Goal: Information Seeking & Learning: Learn about a topic

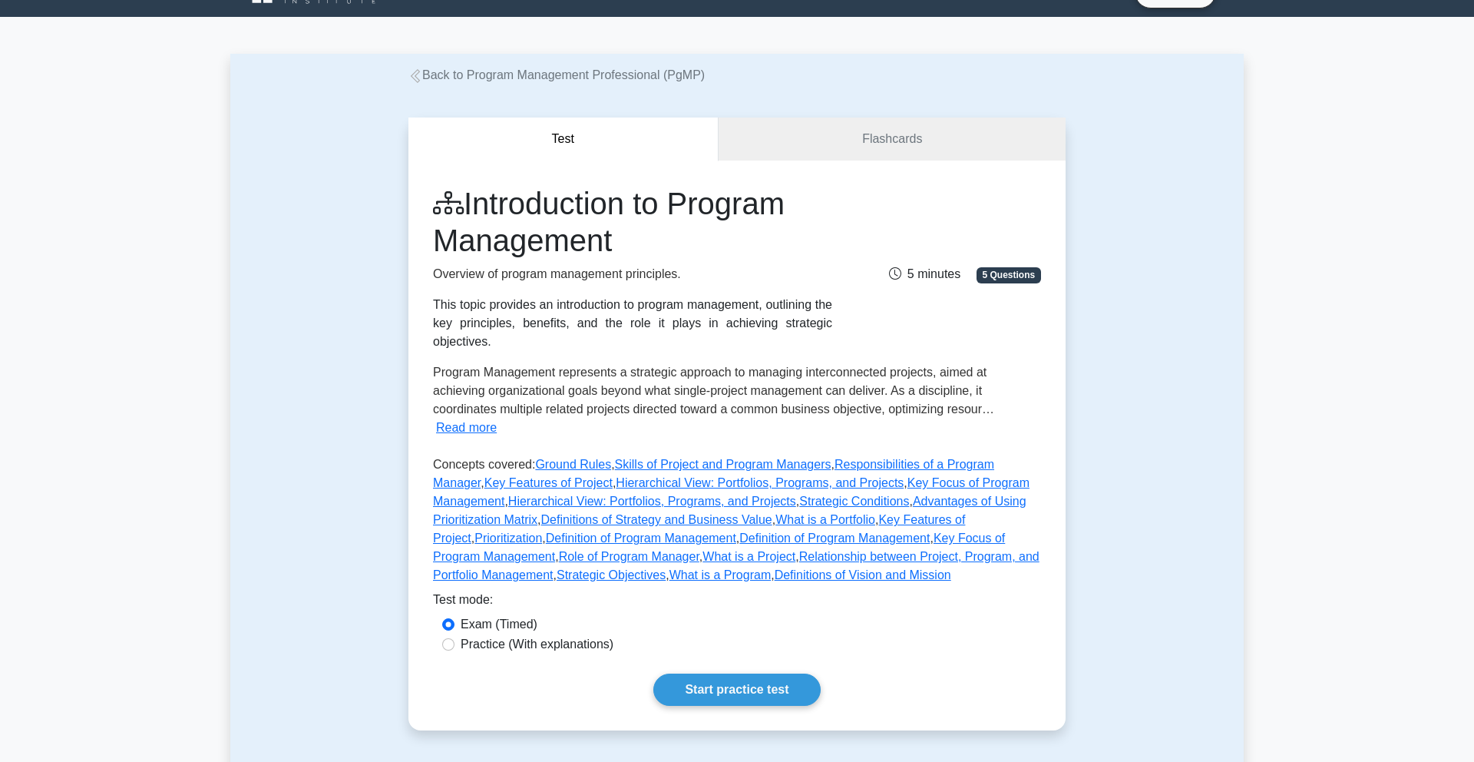
scroll to position [38, 0]
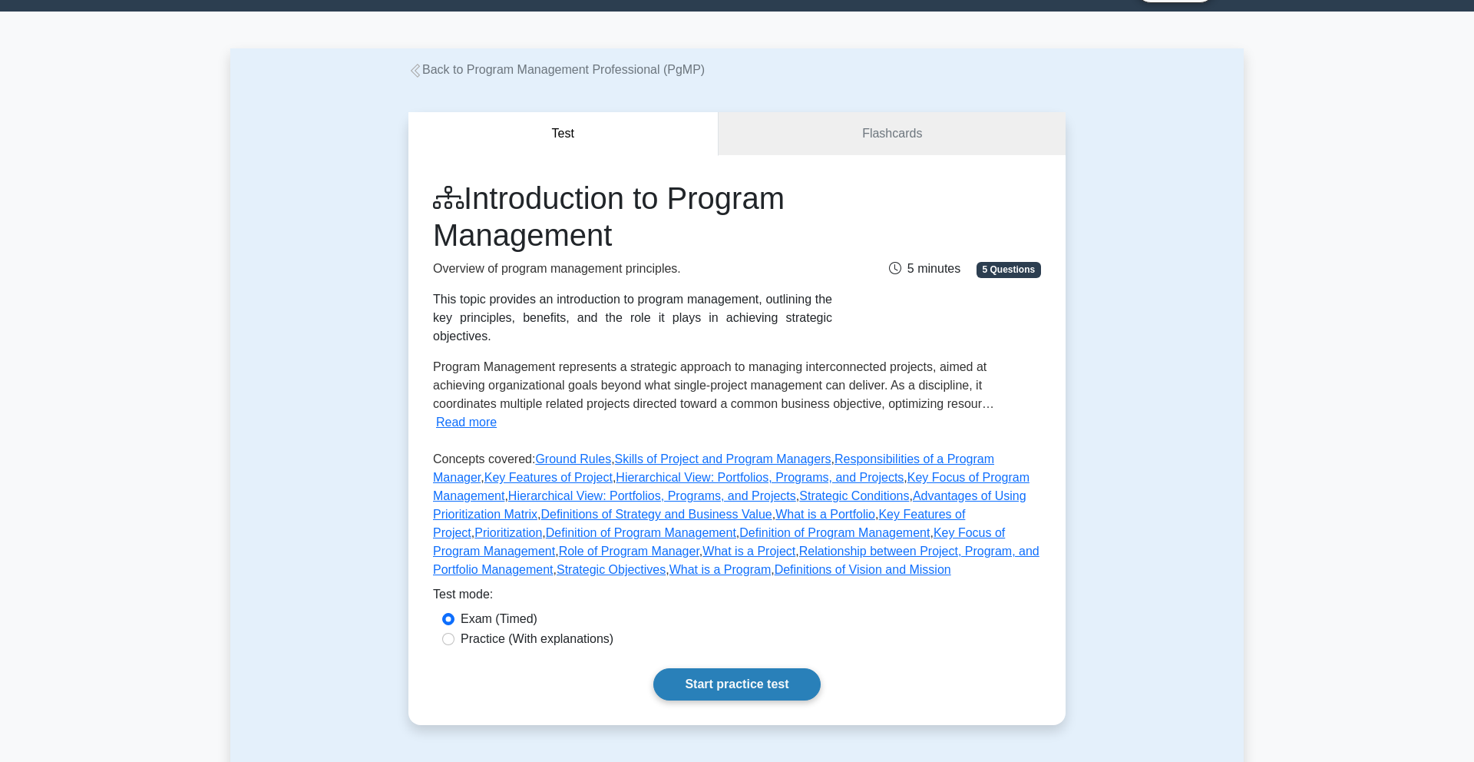
click at [753, 669] on link "Start practice test" at bounding box center [737, 684] width 167 height 32
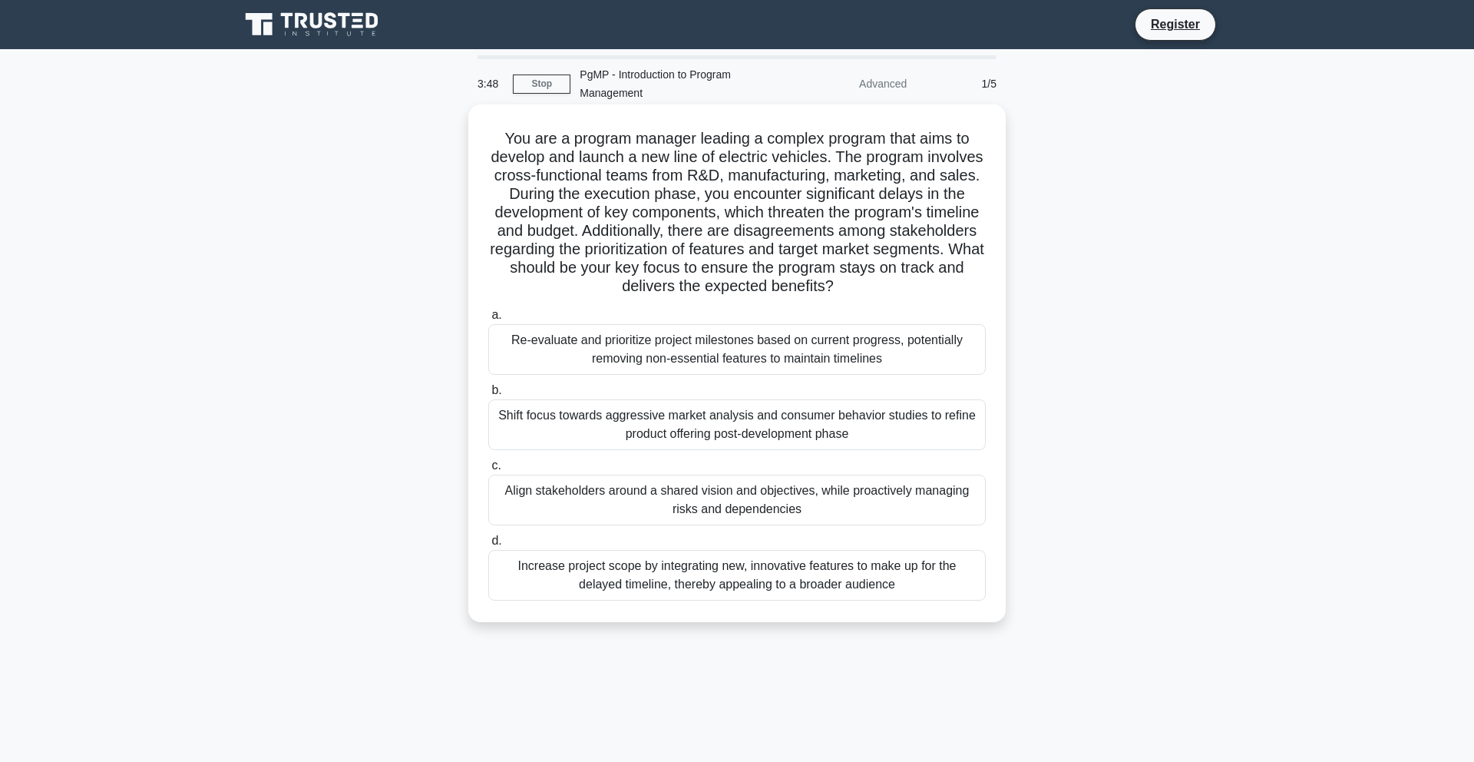
click at [707, 505] on div "Align stakeholders around a shared vision and objectives, while proactively man…" at bounding box center [737, 500] width 498 height 51
click at [488, 471] on input "c. Align stakeholders around a shared vision and objectives, while proactively …" at bounding box center [488, 466] width 0 height 10
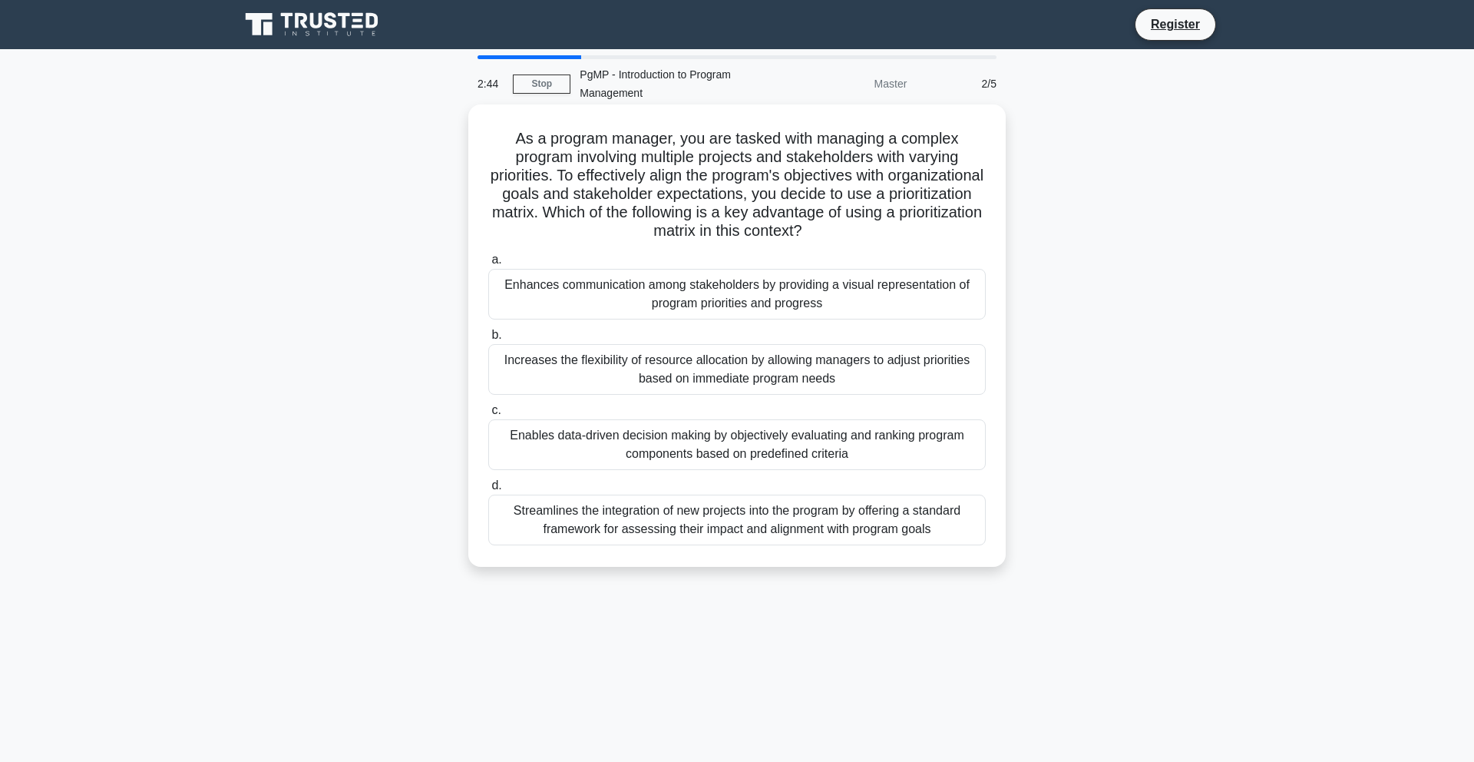
click at [829, 443] on div "Enables data-driven decision making by objectively evaluating and ranking progr…" at bounding box center [737, 444] width 498 height 51
click at [488, 415] on input "c. Enables data-driven decision making by objectively evaluating and ranking pr…" at bounding box center [488, 410] width 0 height 10
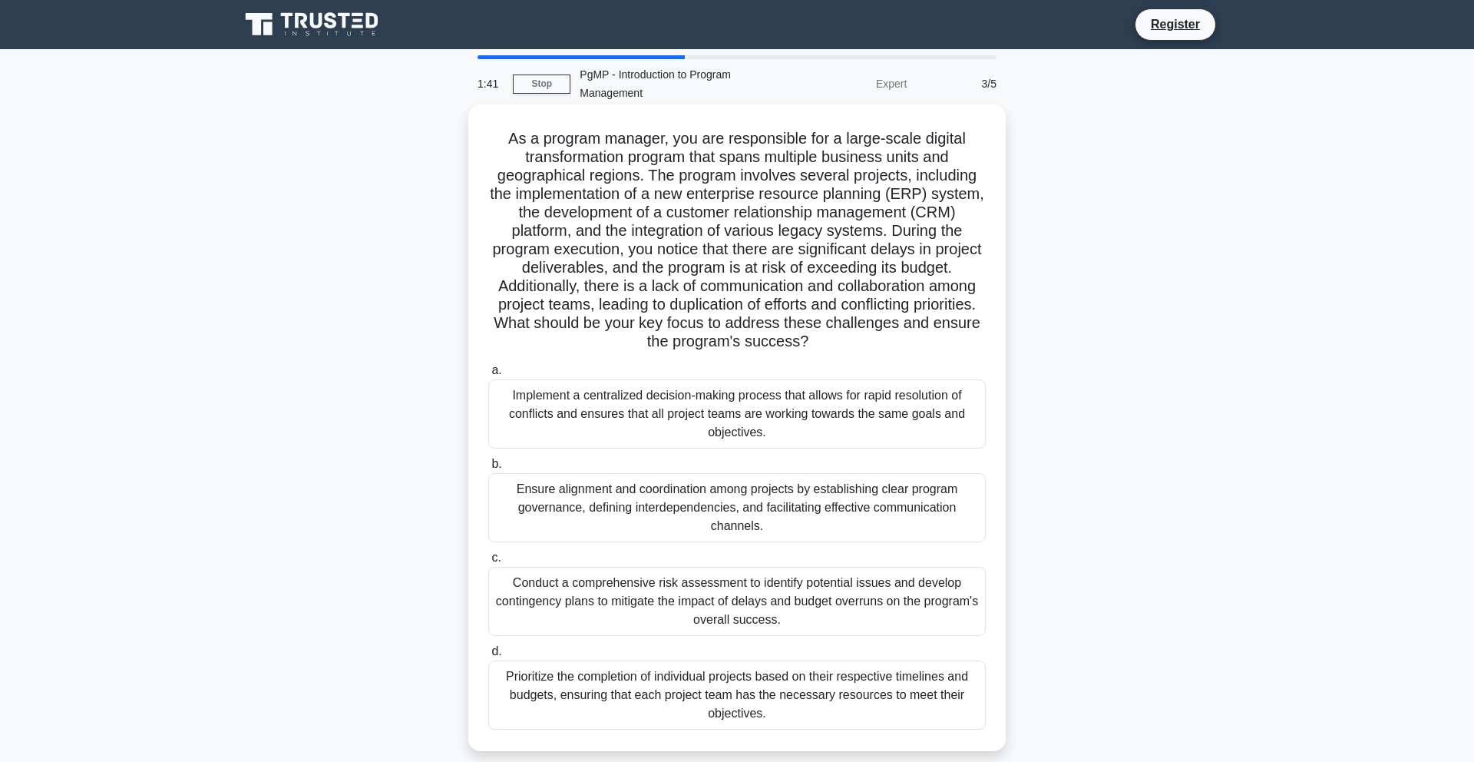
click at [542, 615] on div "Conduct a comprehensive risk assessment to identify potential issues and develo…" at bounding box center [737, 601] width 498 height 69
click at [488, 563] on input "c. Conduct a comprehensive risk assessment to identify potential issues and dev…" at bounding box center [488, 558] width 0 height 10
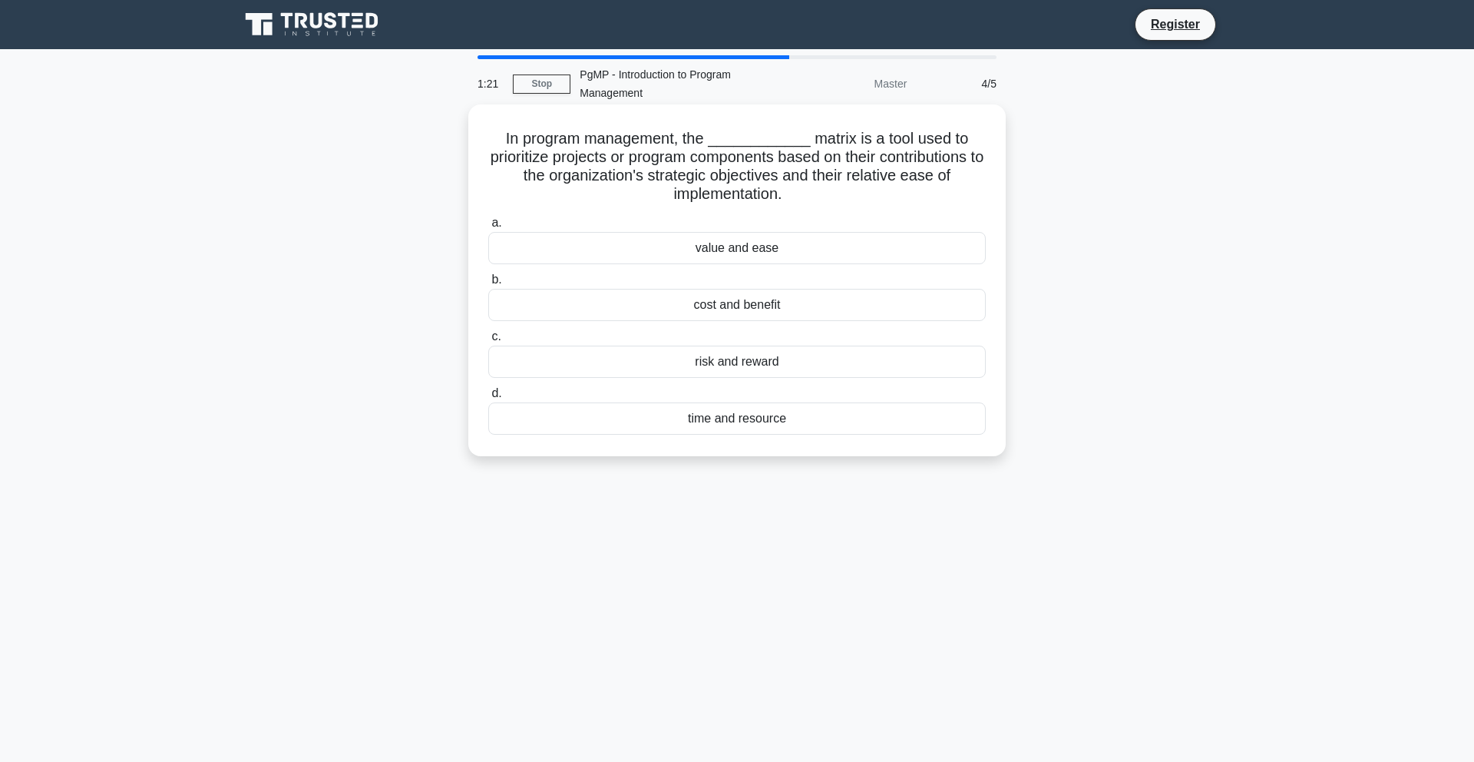
click at [662, 247] on div "value and ease" at bounding box center [737, 248] width 498 height 32
click at [488, 228] on input "a. value and ease" at bounding box center [488, 223] width 0 height 10
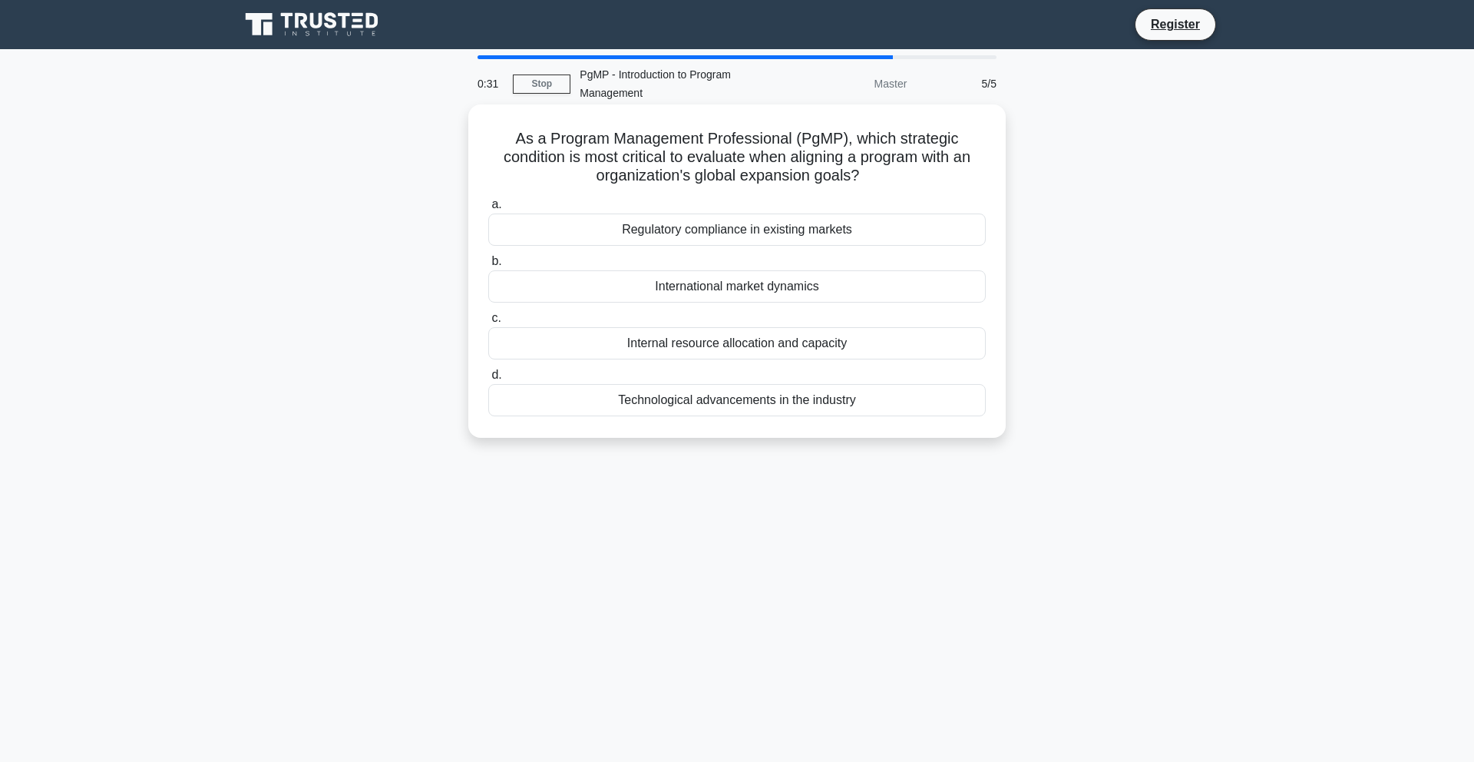
click at [681, 353] on div "Internal resource allocation and capacity" at bounding box center [737, 343] width 498 height 32
click at [488, 323] on input "c. Internal resource allocation and capacity" at bounding box center [488, 318] width 0 height 10
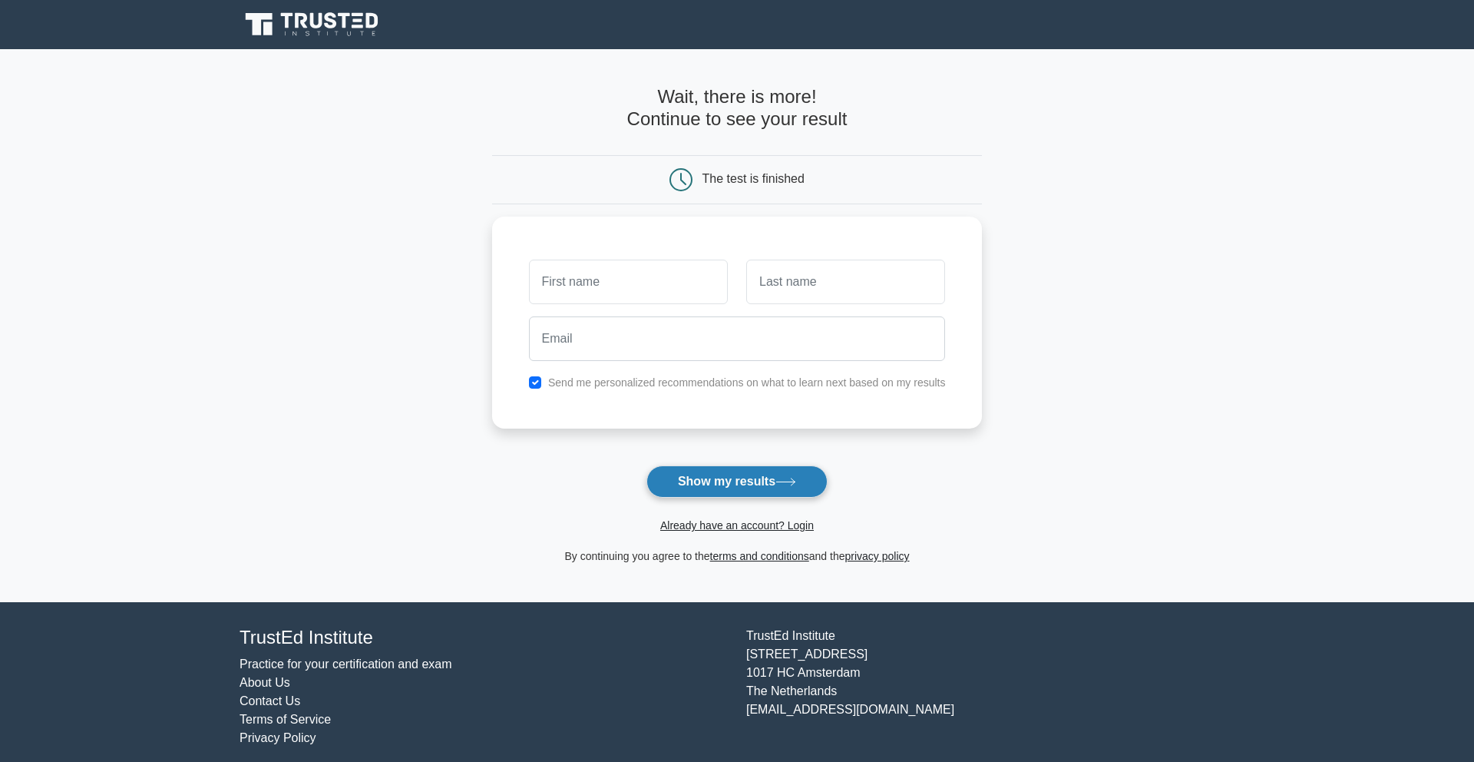
click at [673, 487] on button "Show my results" at bounding box center [737, 481] width 181 height 32
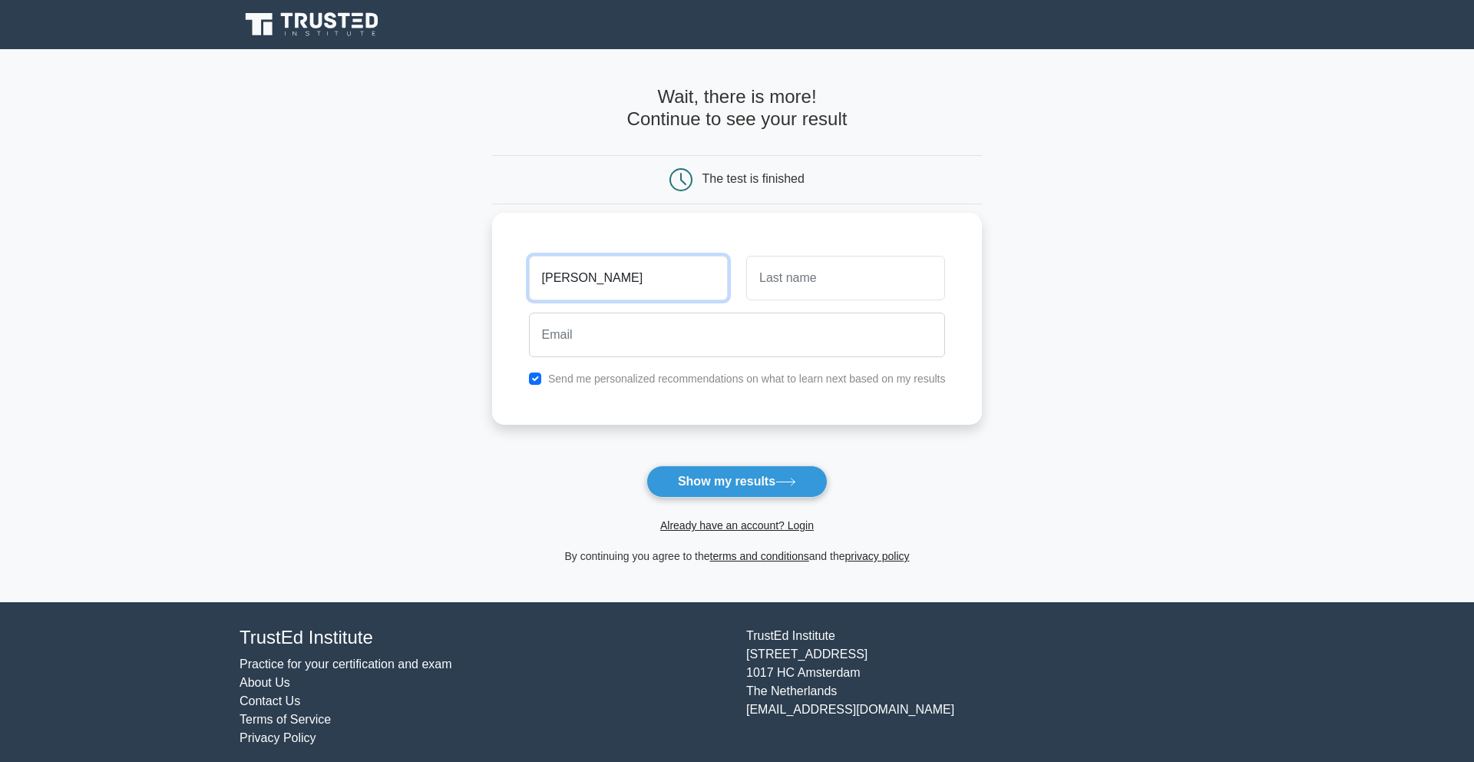
type input "cynthia"
click at [822, 284] on input "text" at bounding box center [845, 278] width 199 height 45
type input "mamah"
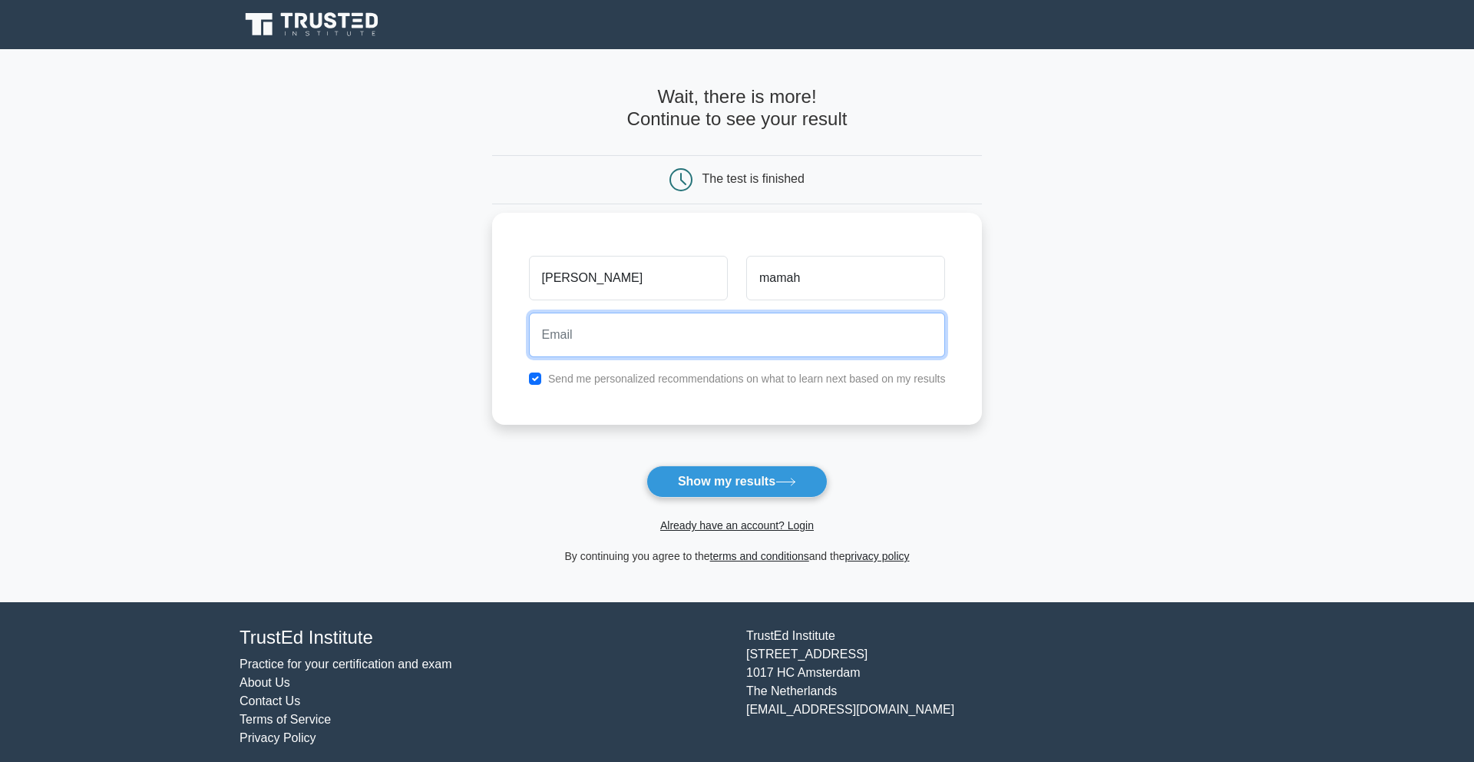
click at [778, 356] on input "email" at bounding box center [737, 335] width 417 height 45
type input "iamcynthiamamah@gmail.com"
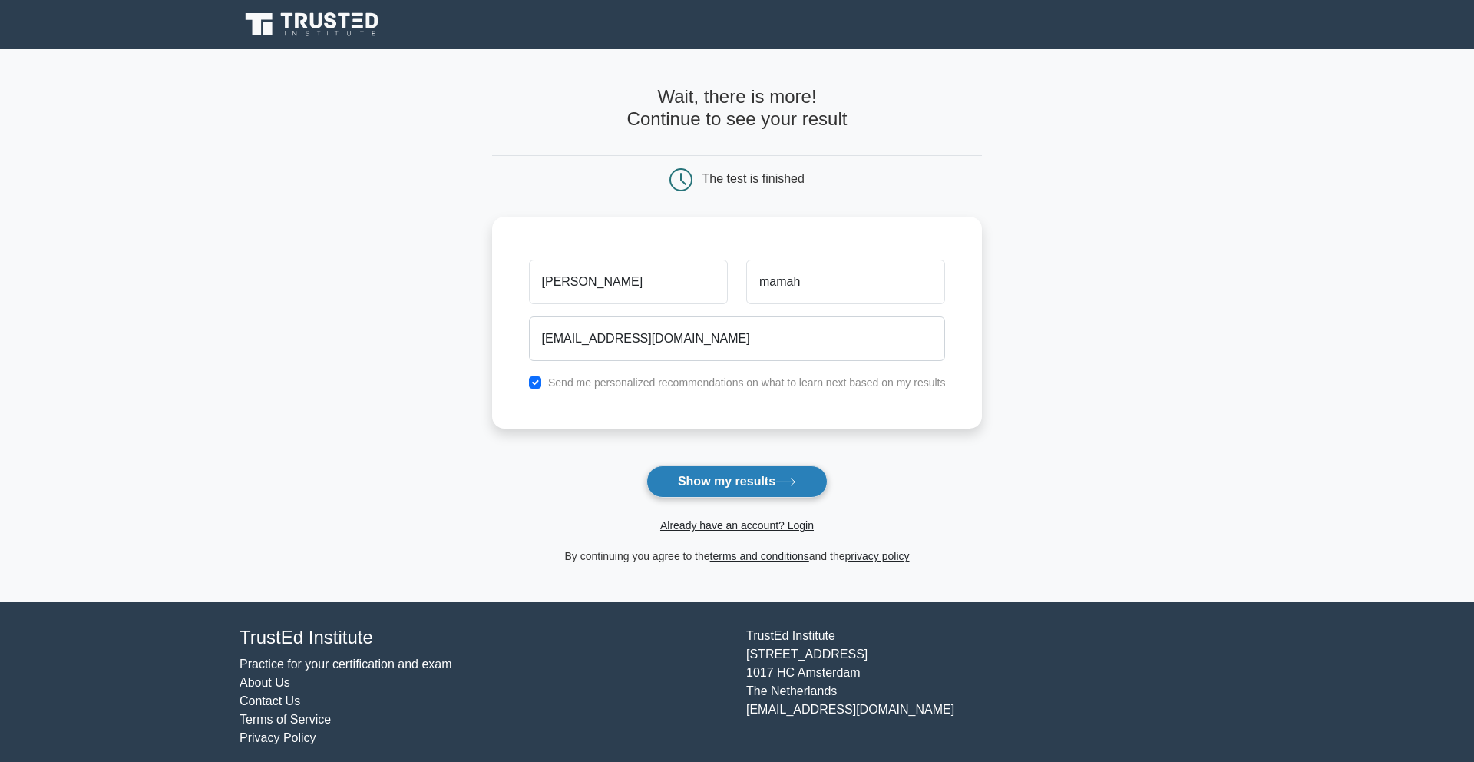
click at [726, 476] on button "Show my results" at bounding box center [737, 481] width 181 height 32
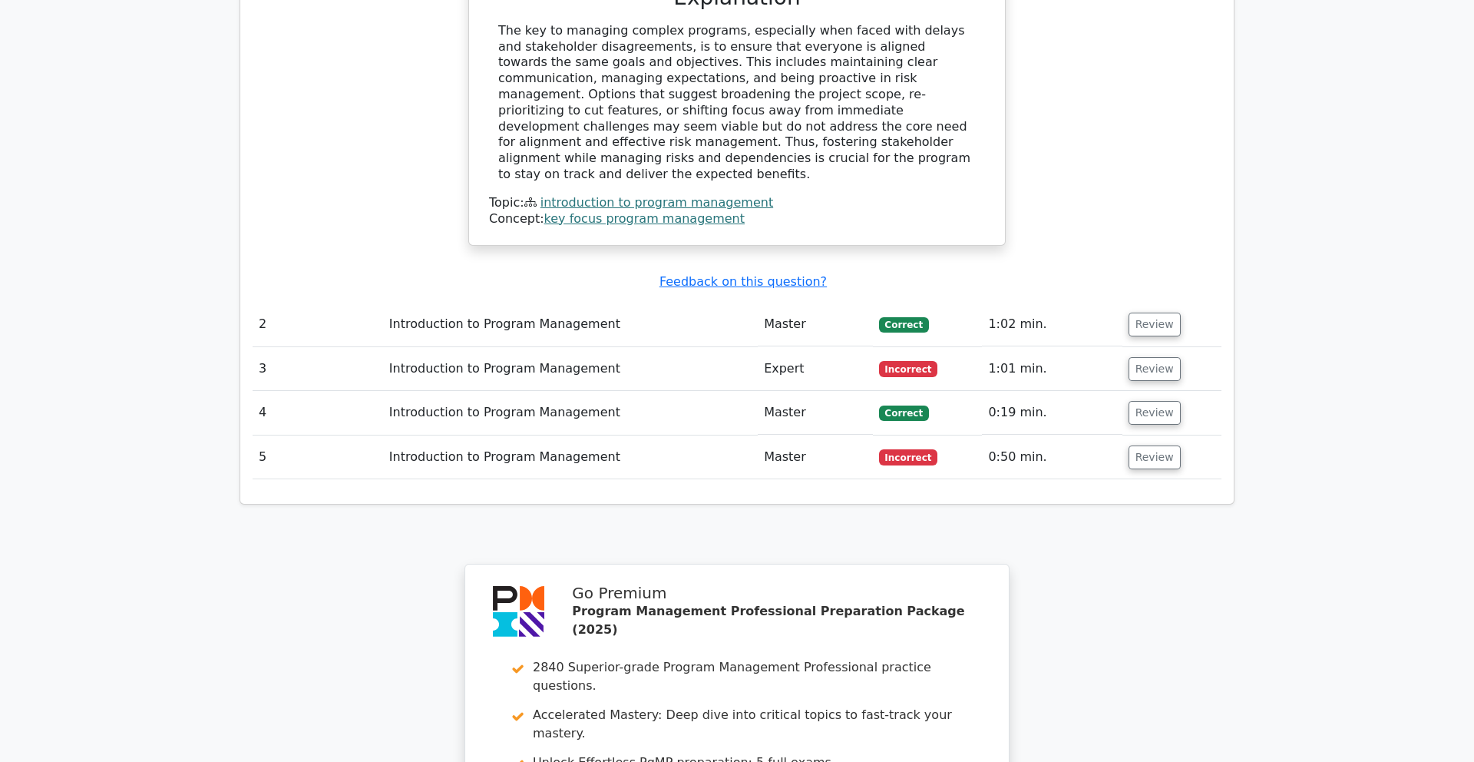
scroll to position [1789, 0]
click at [1144, 311] on button "Review" at bounding box center [1155, 323] width 52 height 24
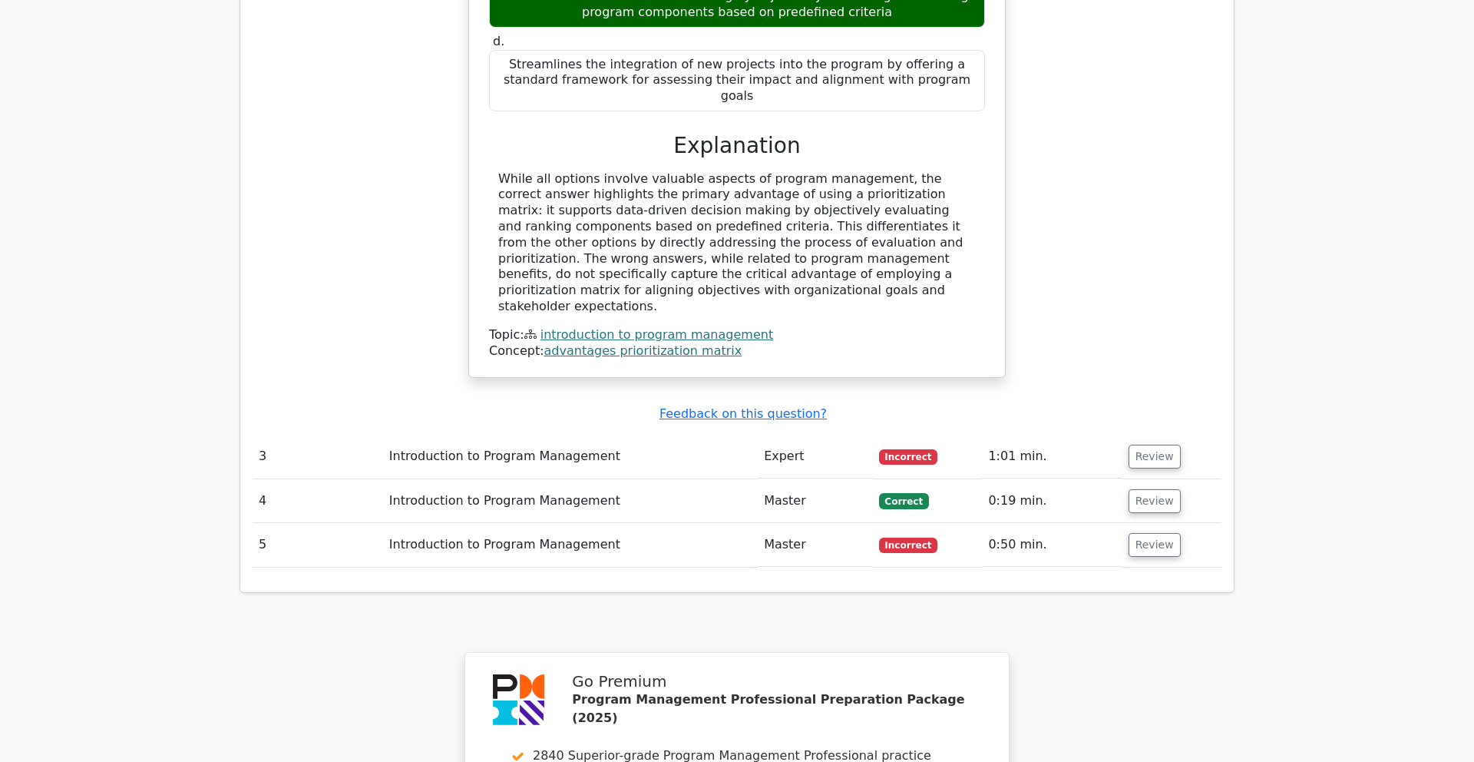
scroll to position [2488, 0]
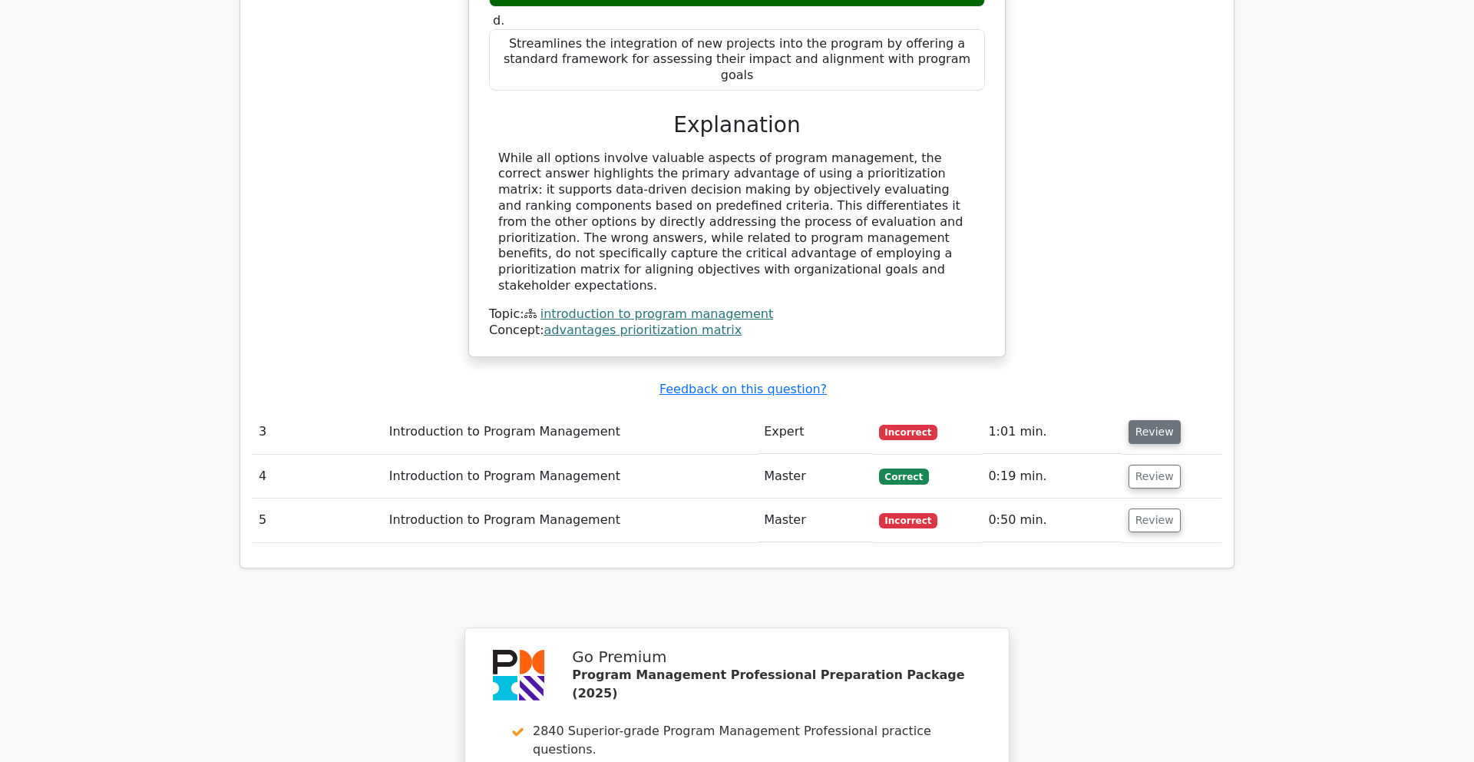
click at [1148, 420] on button "Review" at bounding box center [1155, 432] width 52 height 24
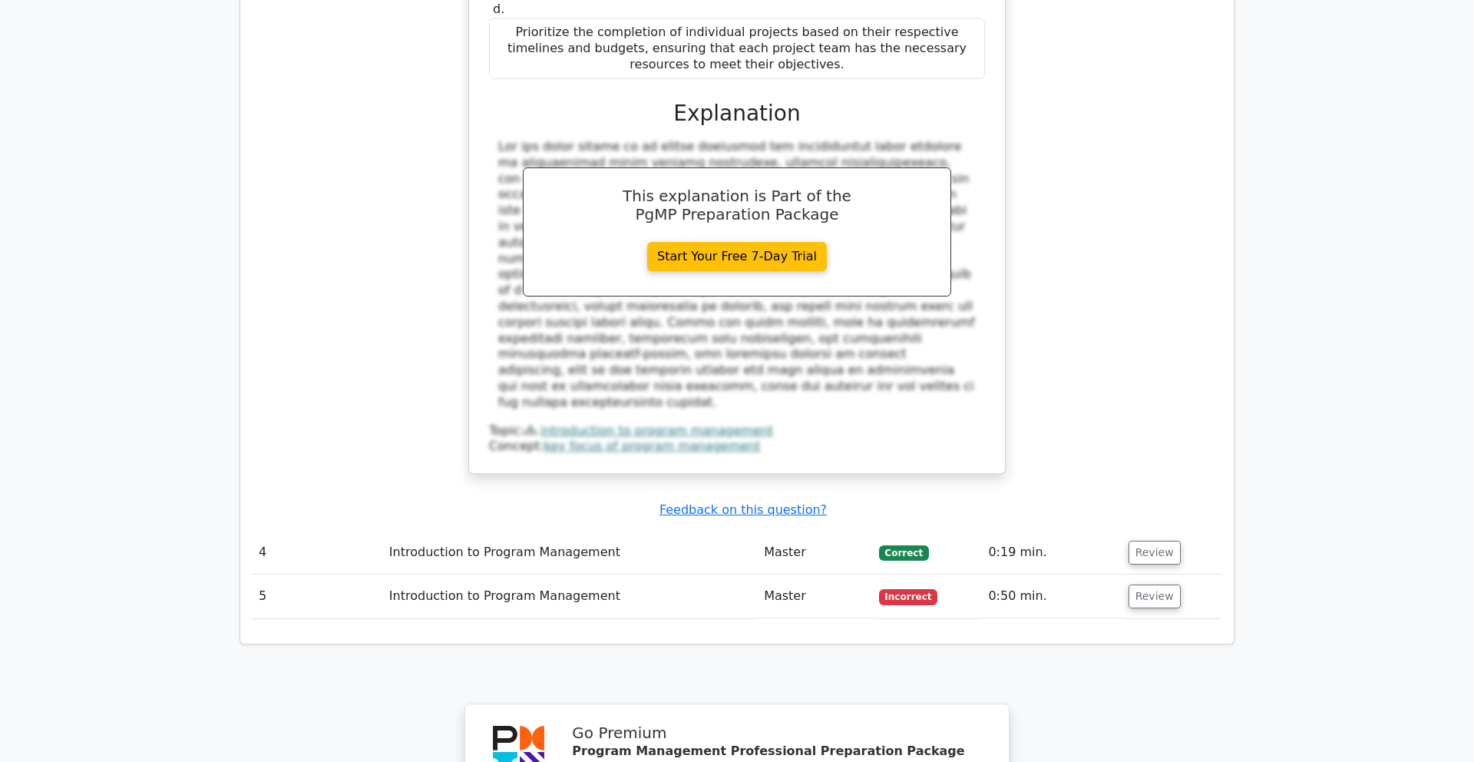
scroll to position [3468, 0]
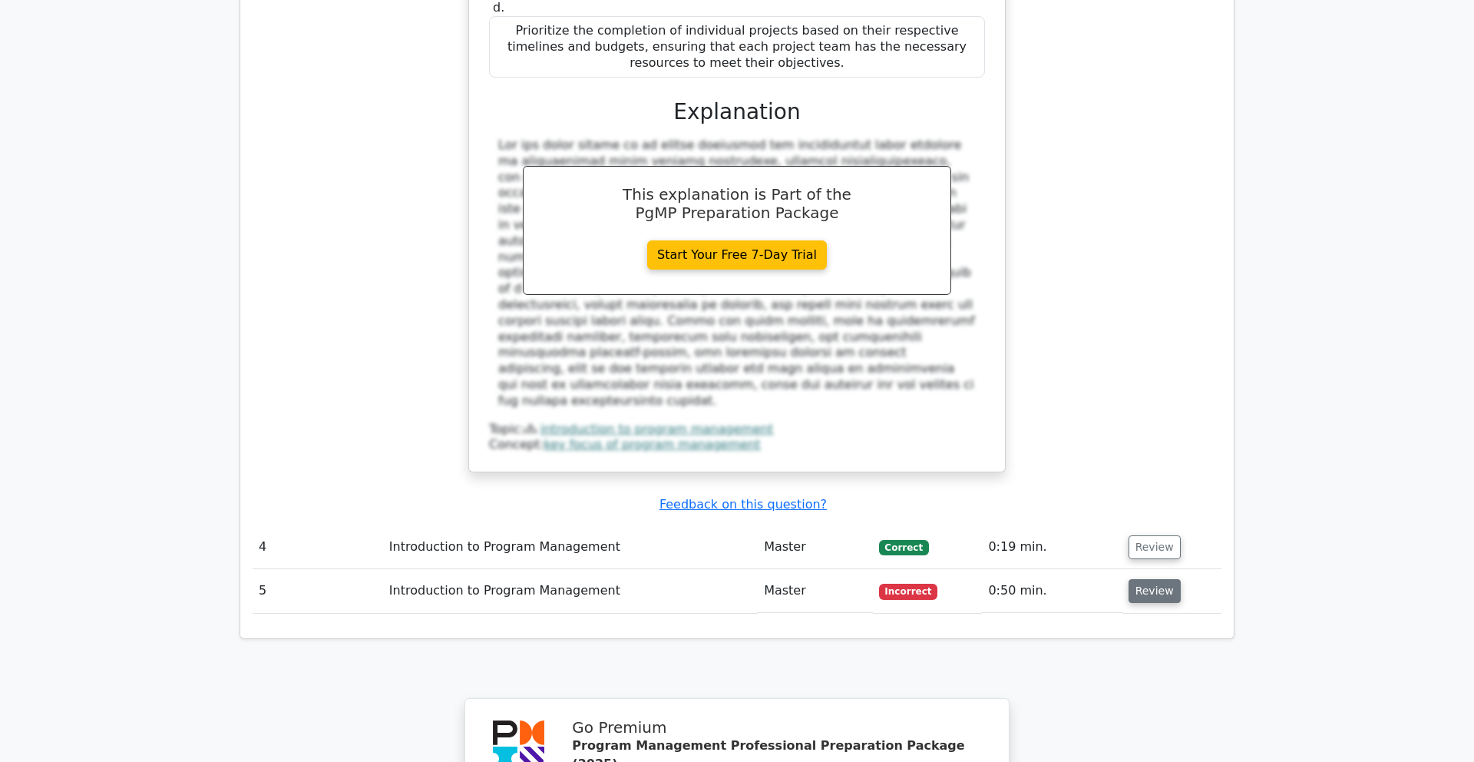
click at [1133, 579] on button "Review" at bounding box center [1155, 591] width 52 height 24
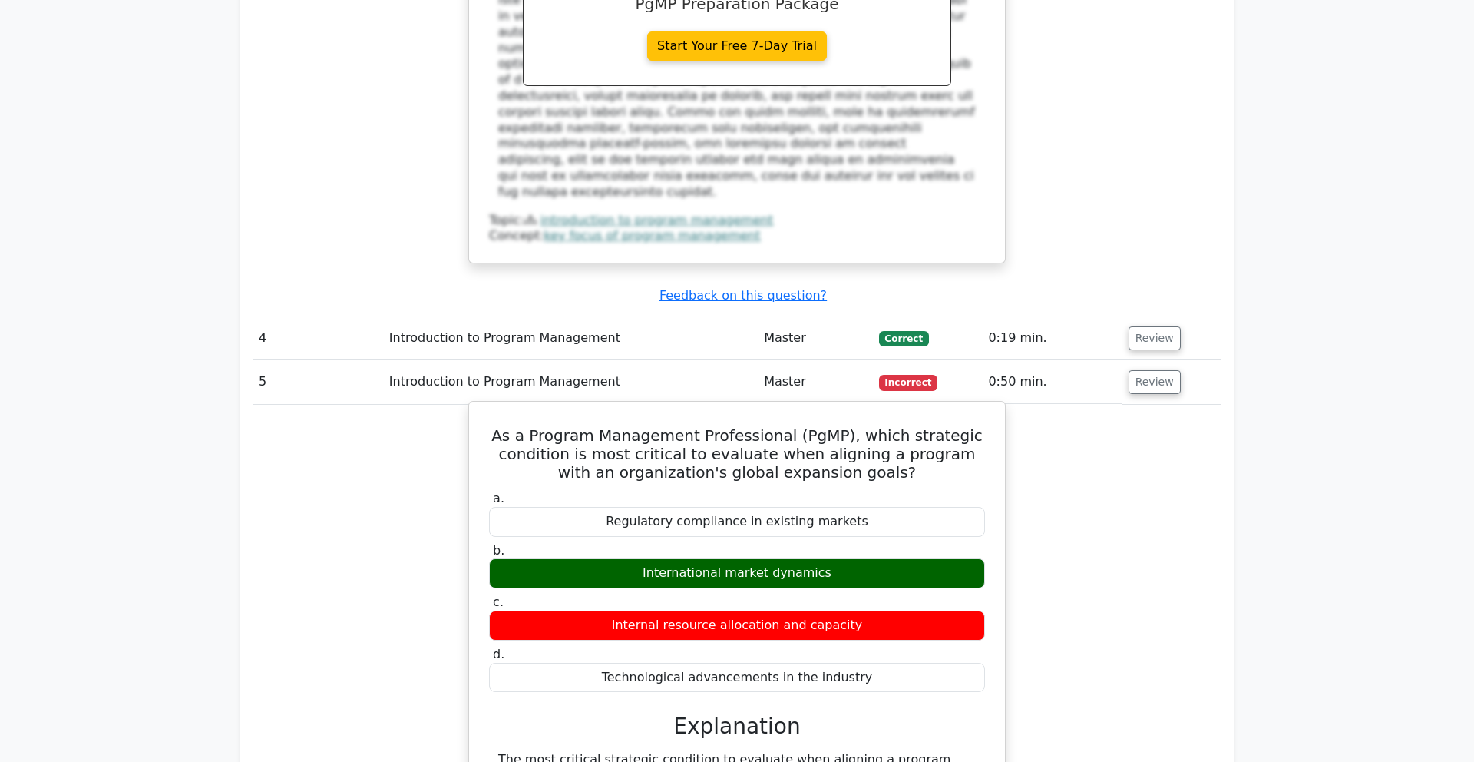
scroll to position [3738, 0]
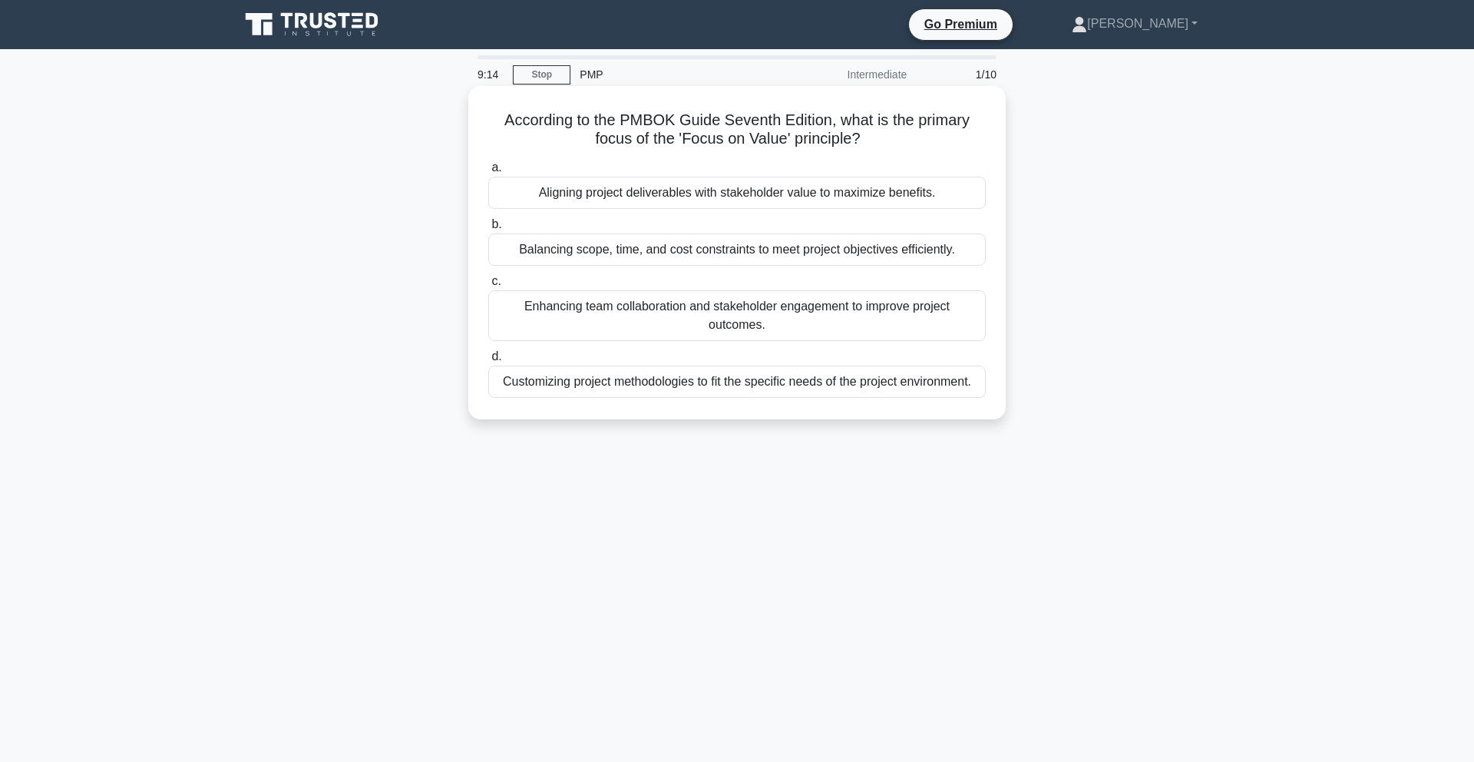
click at [611, 331] on div "Enhancing team collaboration and stakeholder engagement to improve project outc…" at bounding box center [737, 315] width 498 height 51
click at [488, 286] on input "c. Enhancing team collaboration and stakeholder engagement to improve project o…" at bounding box center [488, 281] width 0 height 10
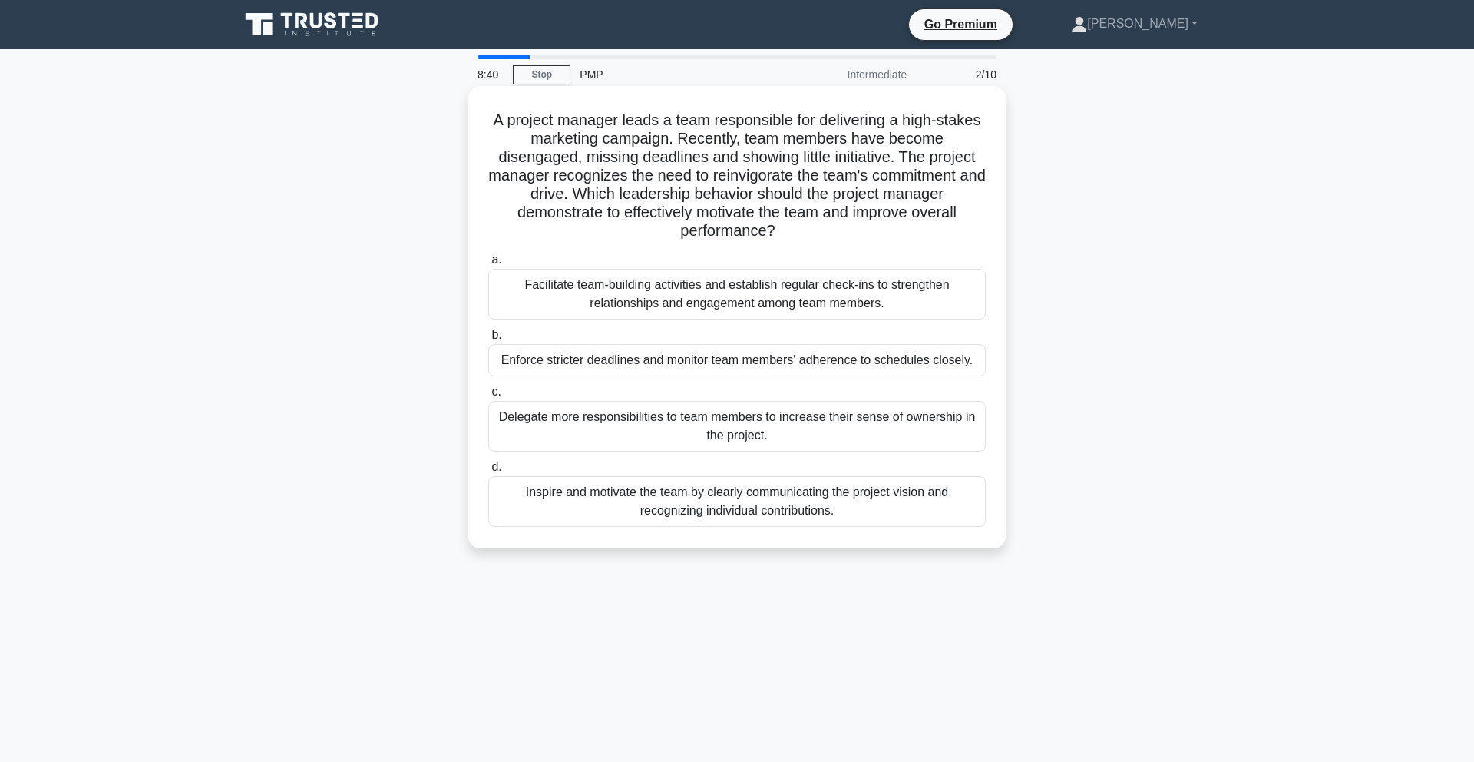
click at [595, 501] on div "Inspire and motivate the team by clearly communicating the project vision and r…" at bounding box center [737, 501] width 498 height 51
click at [488, 472] on input "d. Inspire and motivate the team by clearly communicating the project vision an…" at bounding box center [488, 467] width 0 height 10
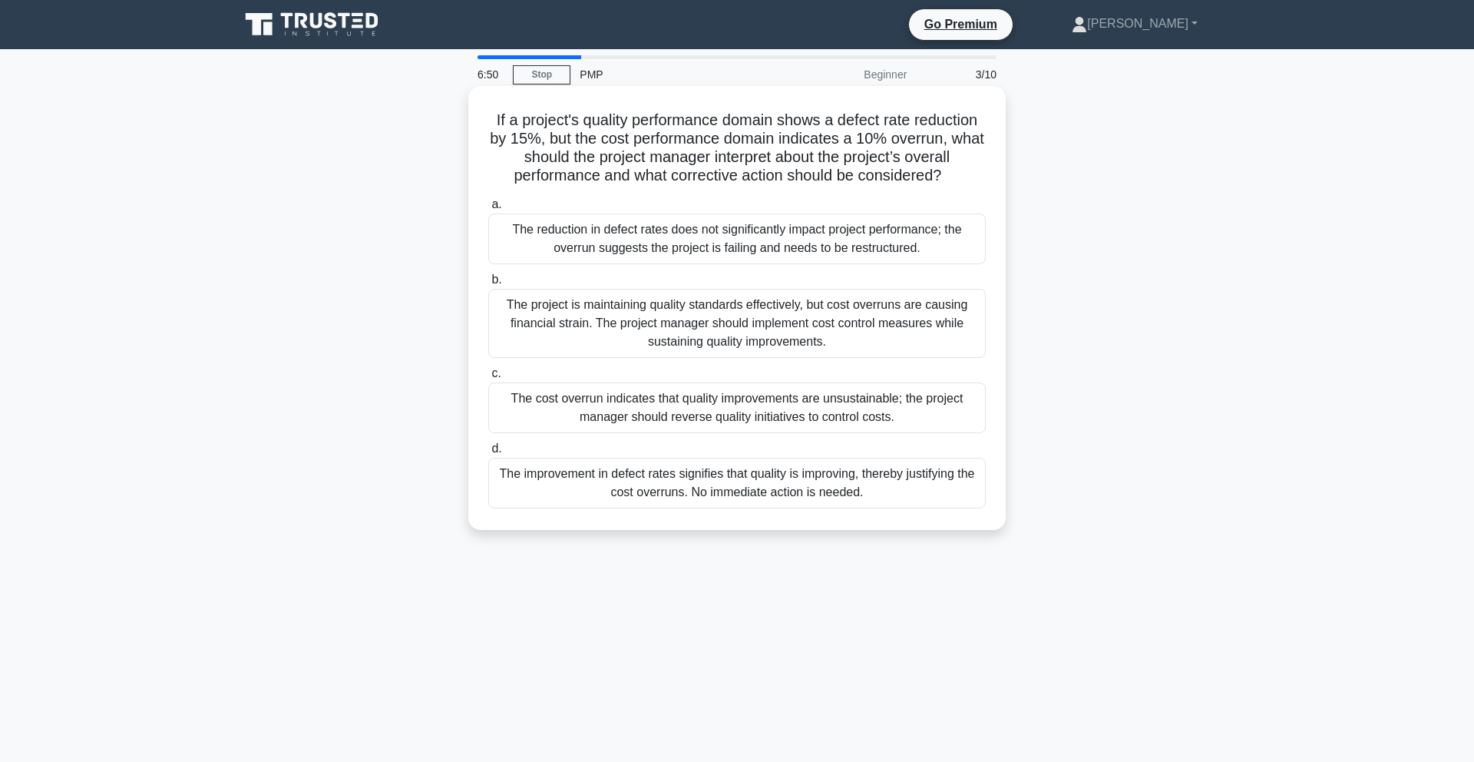
click at [796, 328] on div "The project is maintaining quality standards effectively, but cost overruns are…" at bounding box center [737, 323] width 498 height 69
click at [488, 285] on input "b. The project is maintaining quality standards effectively, but cost overruns …" at bounding box center [488, 280] width 0 height 10
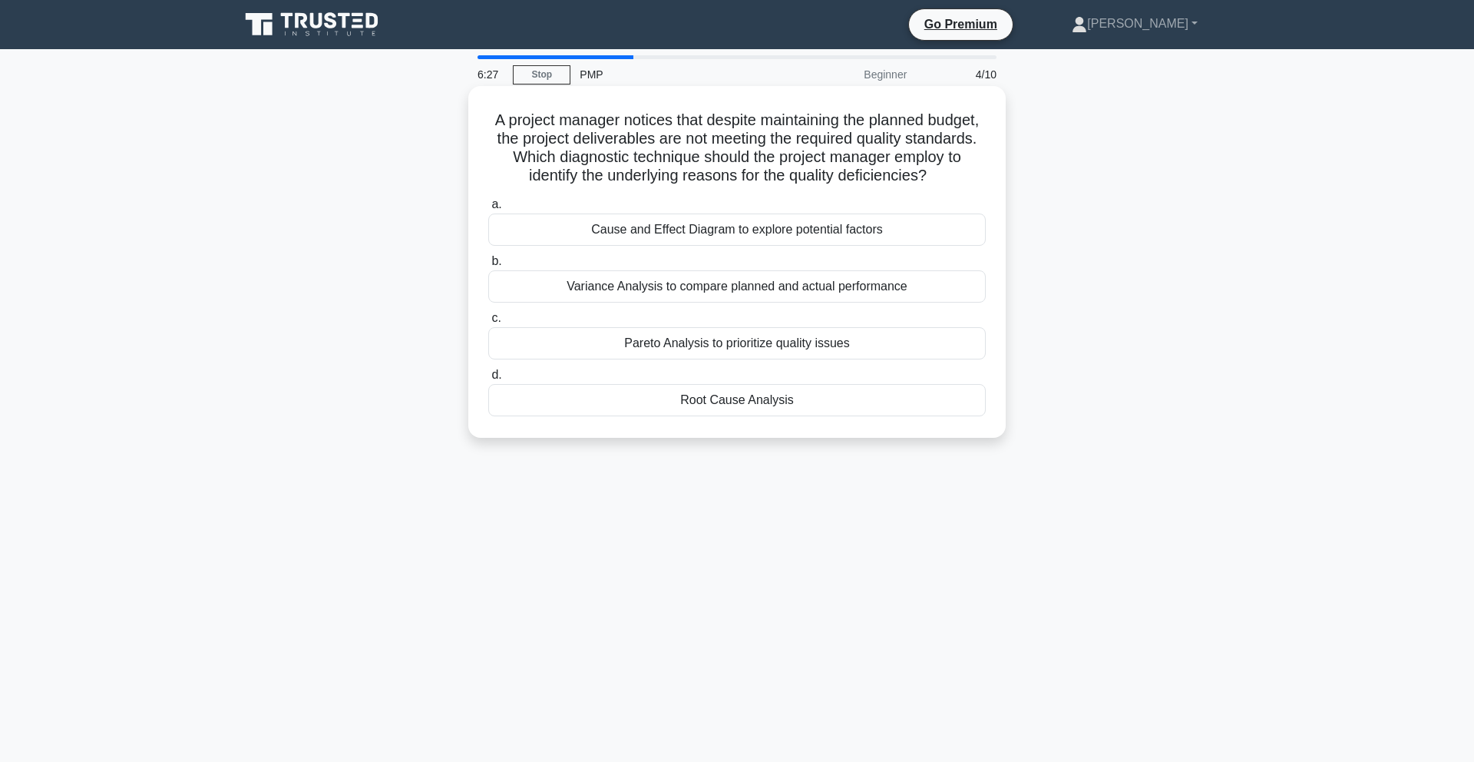
click at [612, 402] on div "Root Cause Analysis" at bounding box center [737, 400] width 498 height 32
click at [488, 380] on input "d. Root Cause Analysis" at bounding box center [488, 375] width 0 height 10
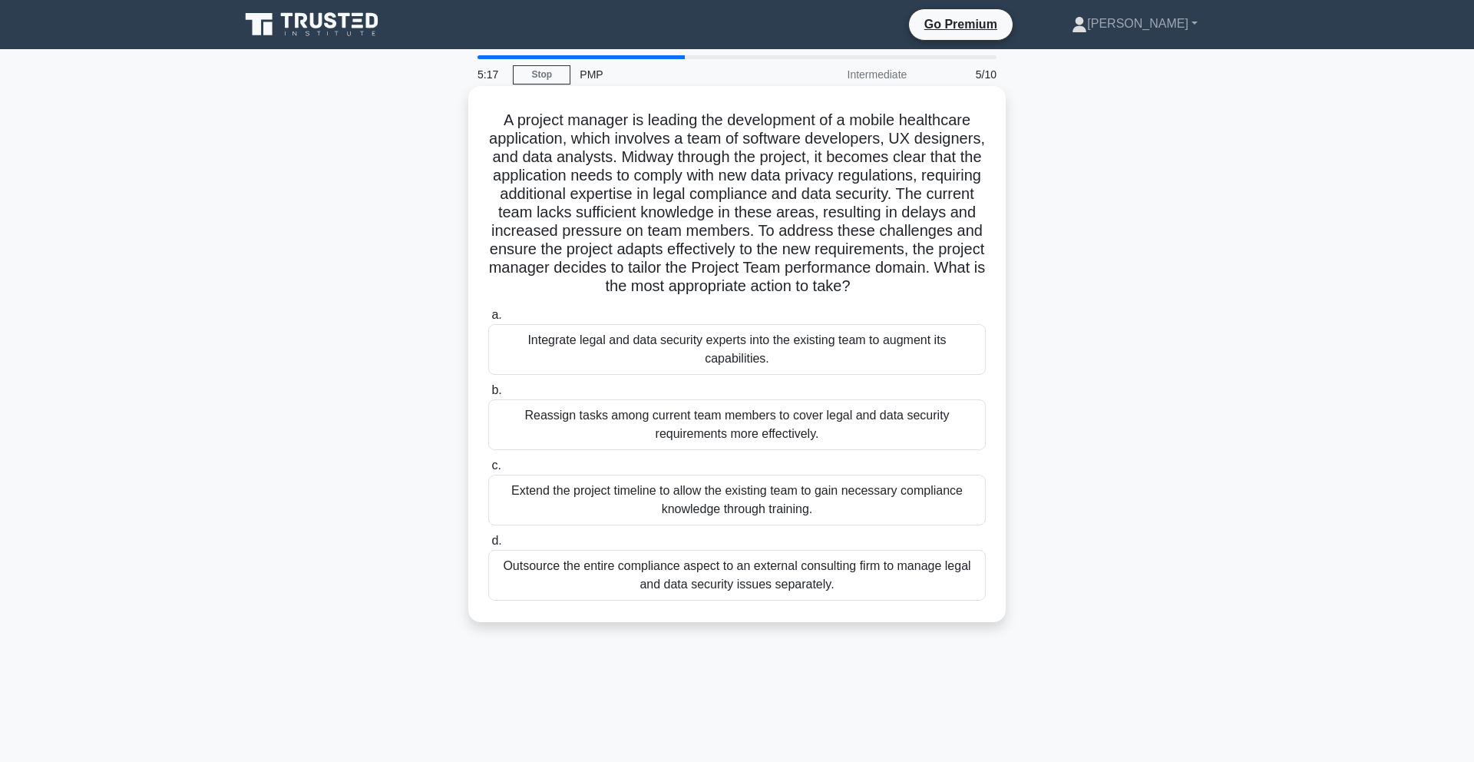
click at [591, 346] on div "Integrate legal and data security experts into the existing team to augment its…" at bounding box center [737, 349] width 498 height 51
click at [488, 320] on input "a. Integrate legal and data security experts into the existing team to augment …" at bounding box center [488, 315] width 0 height 10
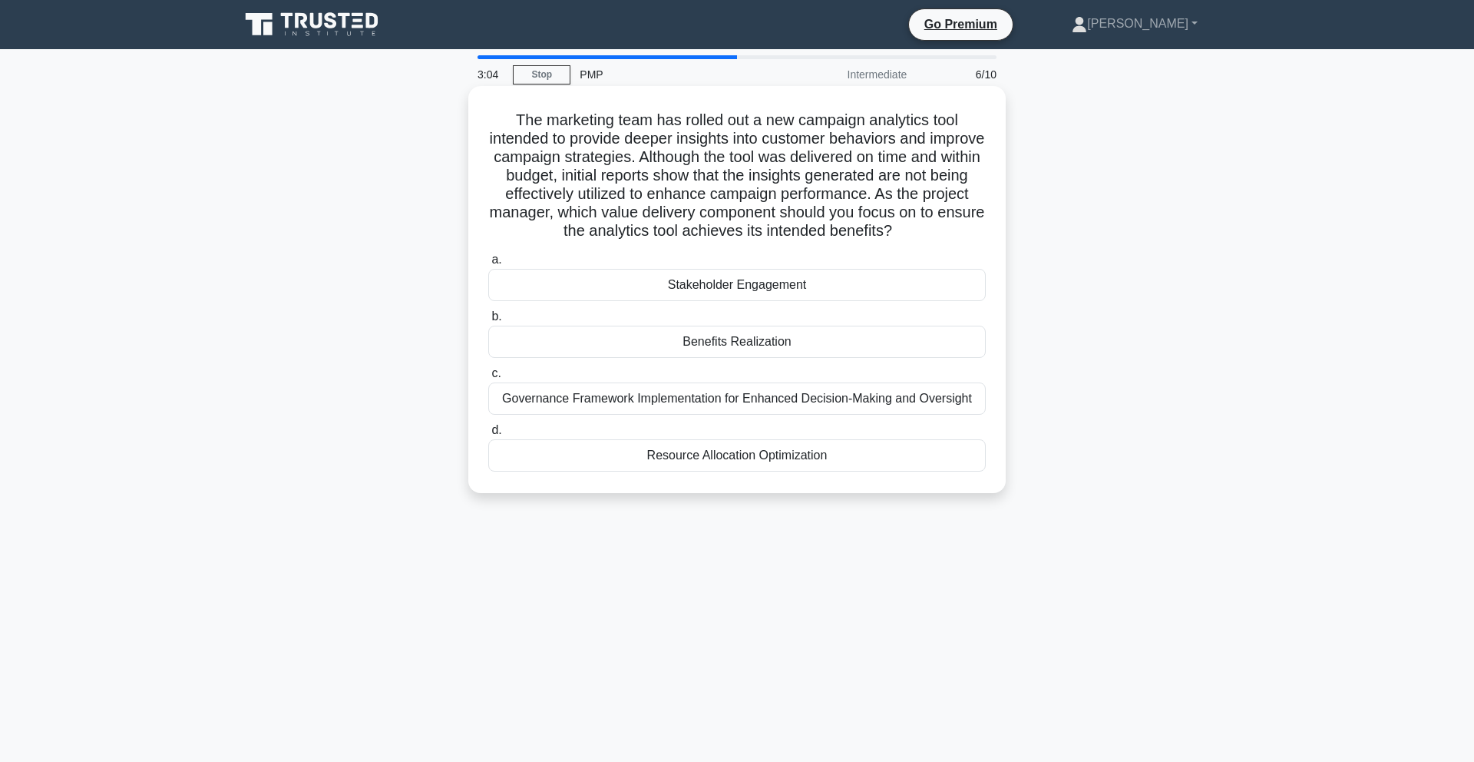
click at [582, 320] on label "b. Benefits Realization" at bounding box center [737, 332] width 498 height 51
click at [488, 320] on input "b. Benefits Realization" at bounding box center [488, 317] width 0 height 10
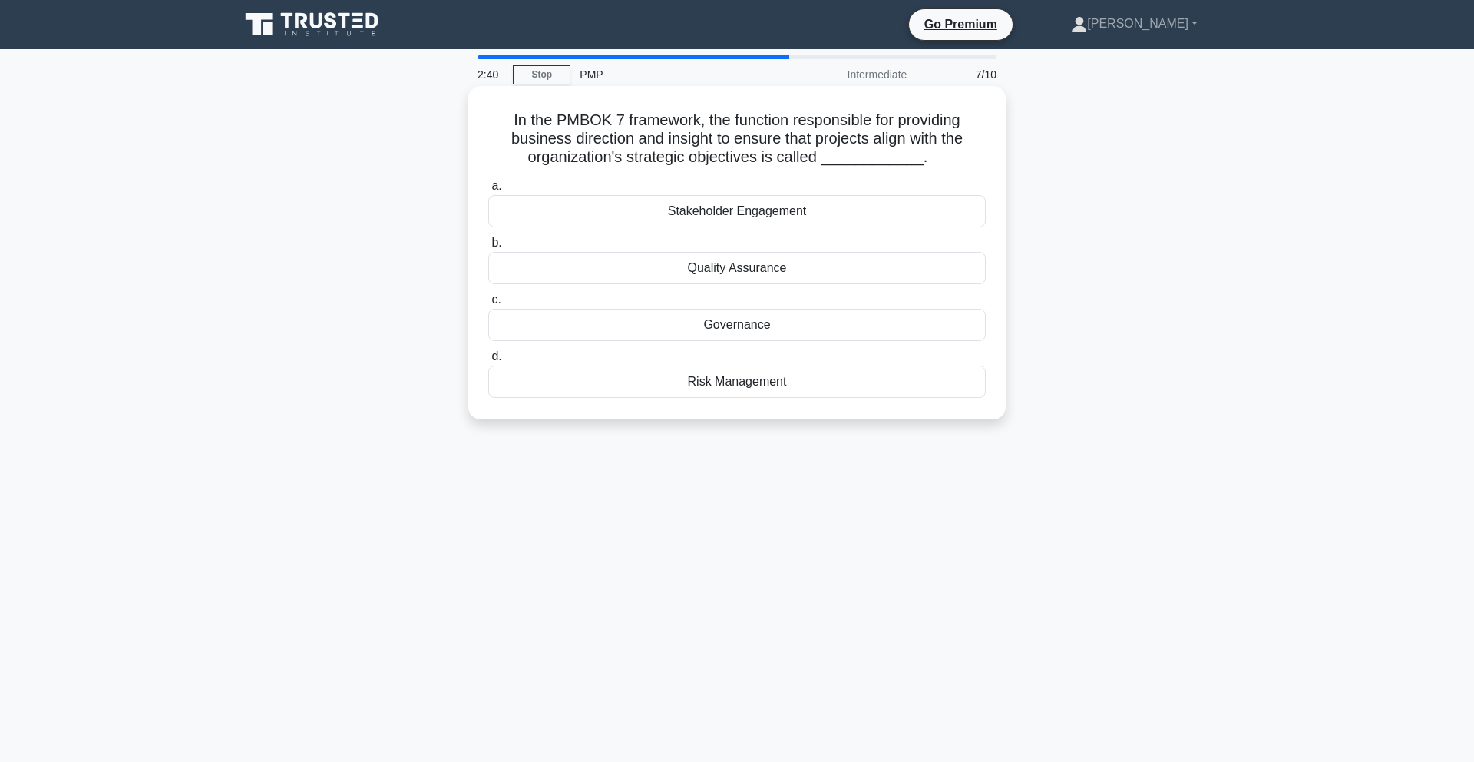
click at [690, 277] on div "Quality Assurance" at bounding box center [737, 268] width 498 height 32
click at [488, 248] on input "b. Quality Assurance" at bounding box center [488, 243] width 0 height 10
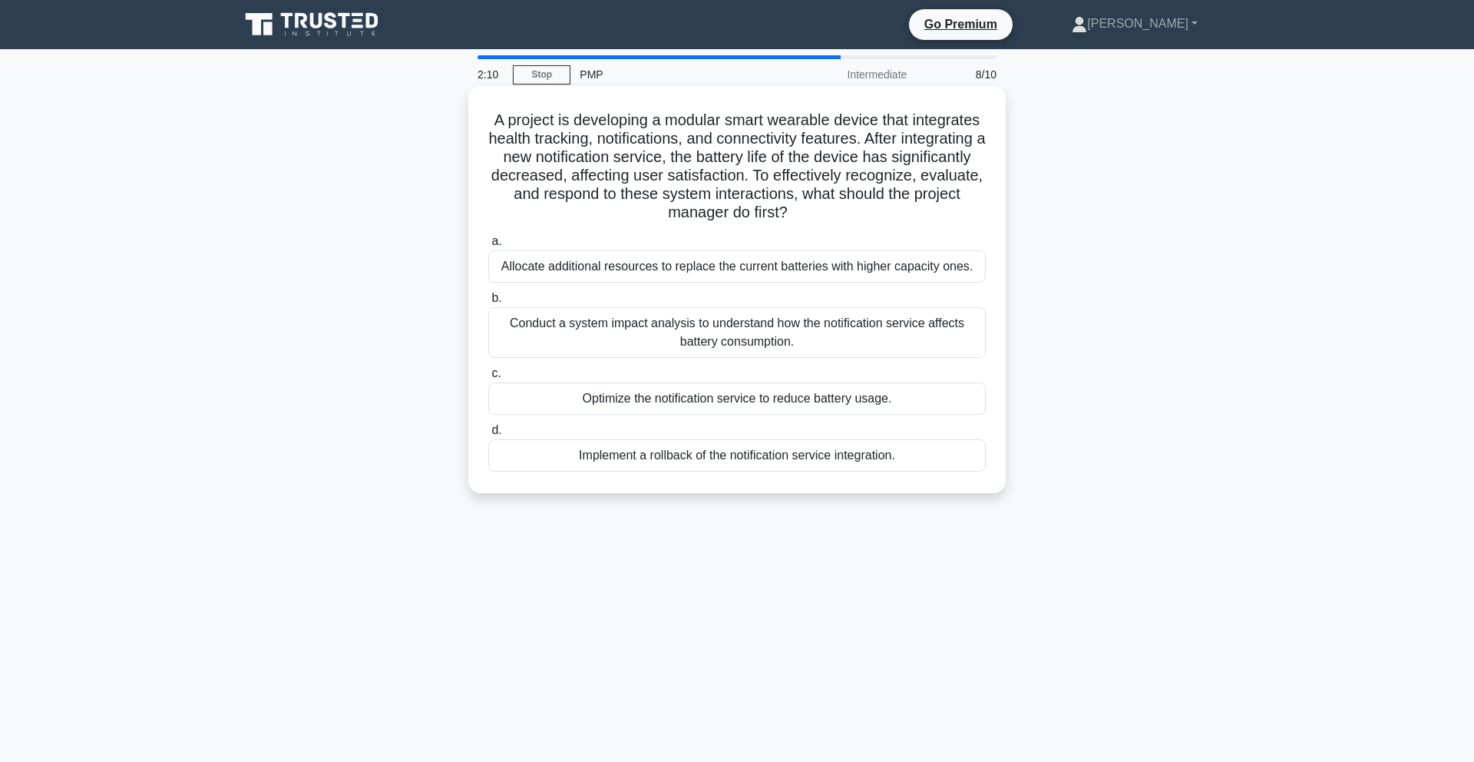
click at [669, 323] on div "Conduct a system impact analysis to understand how the notification service aff…" at bounding box center [737, 332] width 498 height 51
click at [488, 303] on input "b. Conduct a system impact analysis to understand how the notification service …" at bounding box center [488, 298] width 0 height 10
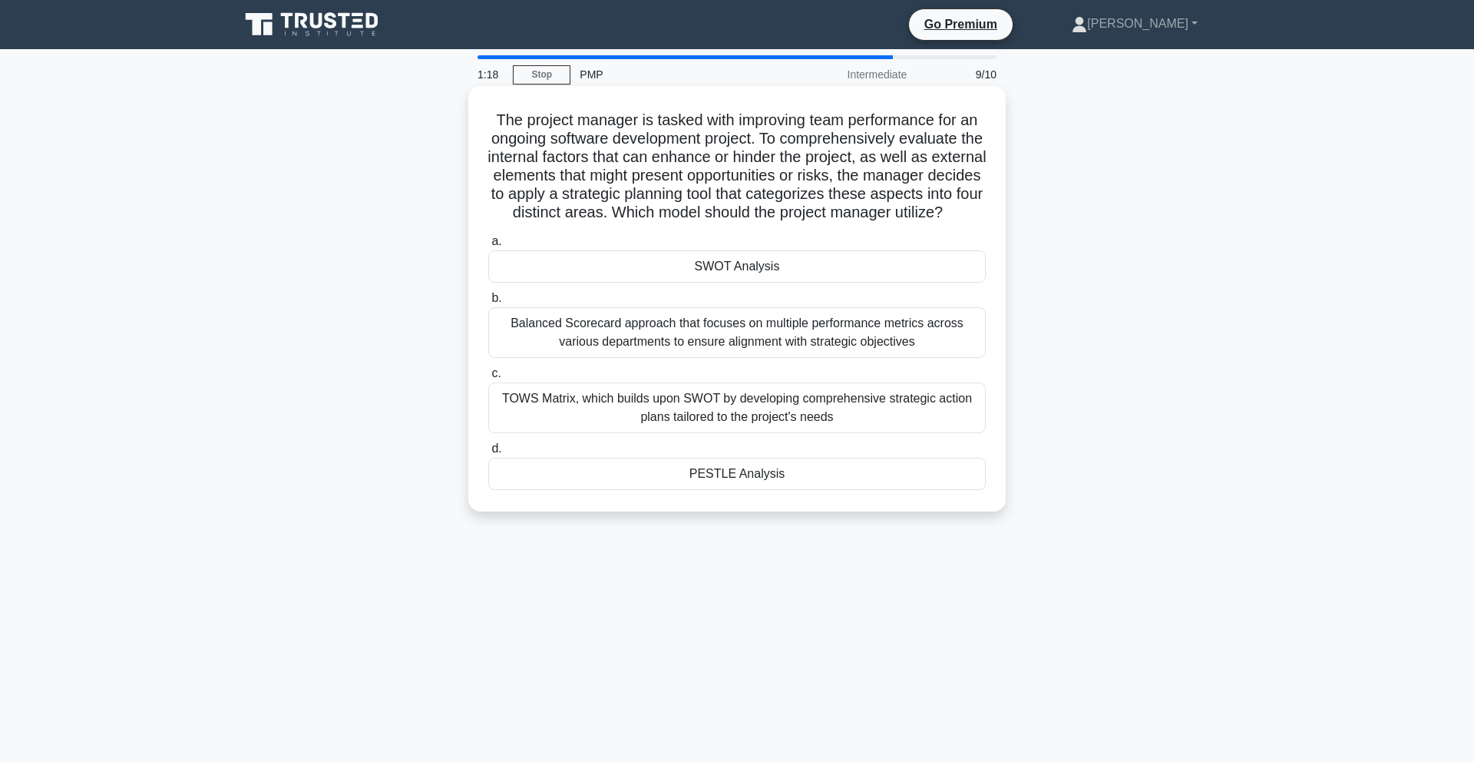
click at [707, 281] on div "SWOT Analysis" at bounding box center [737, 266] width 498 height 32
click at [488, 247] on input "a. SWOT Analysis" at bounding box center [488, 242] width 0 height 10
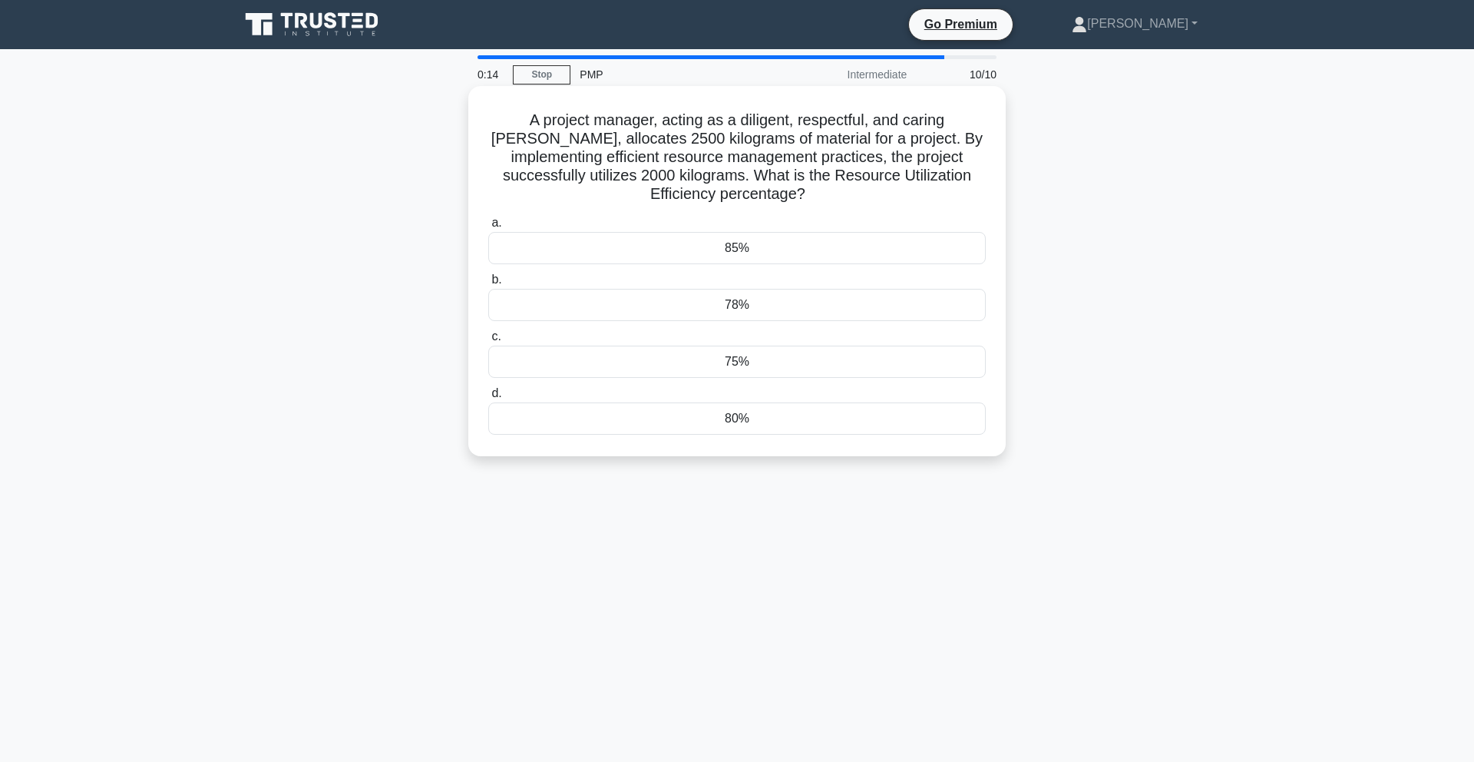
click at [717, 354] on div "75%" at bounding box center [737, 362] width 498 height 32
click at [488, 342] on input "c. 75%" at bounding box center [488, 337] width 0 height 10
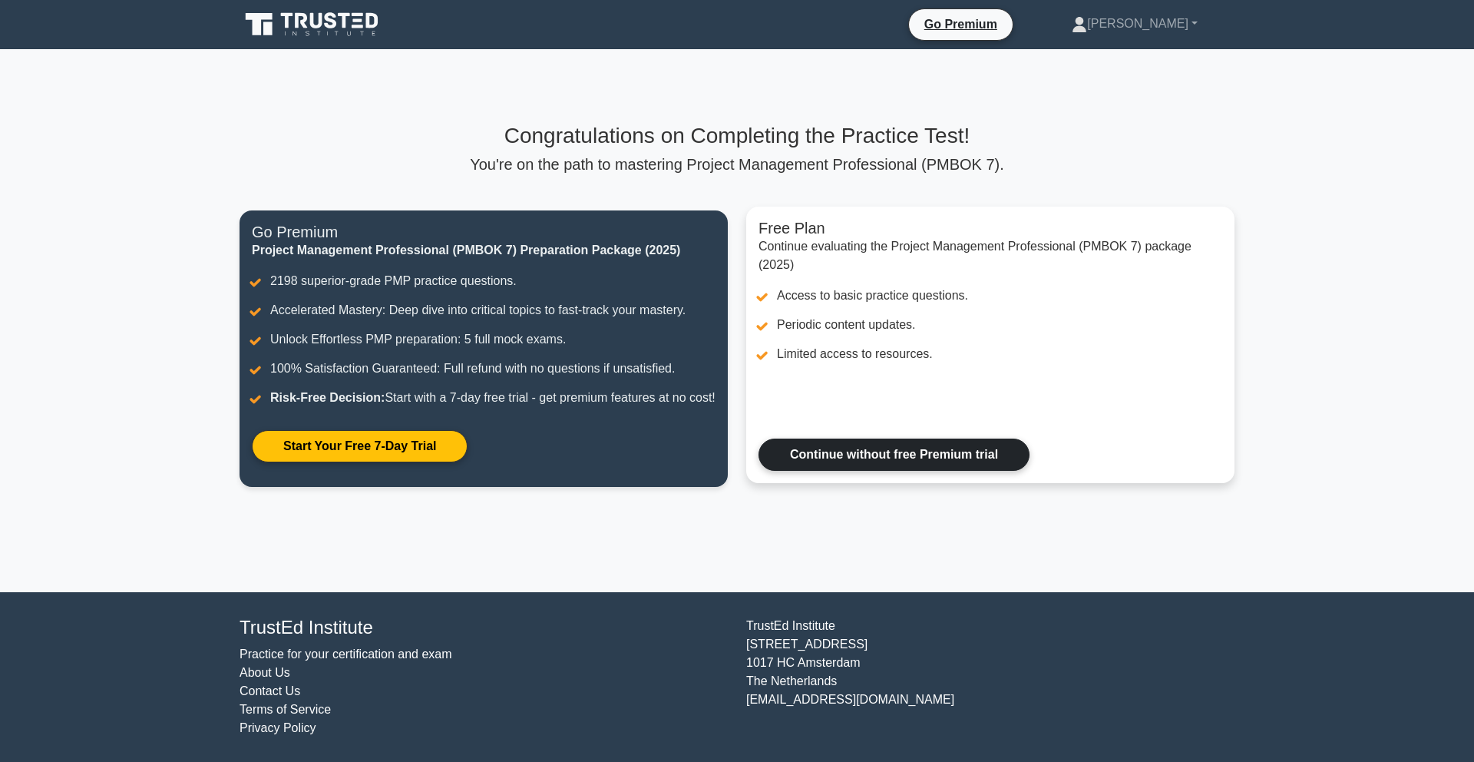
scroll to position [5, 0]
click at [829, 463] on link "Continue without free Premium trial" at bounding box center [894, 455] width 271 height 32
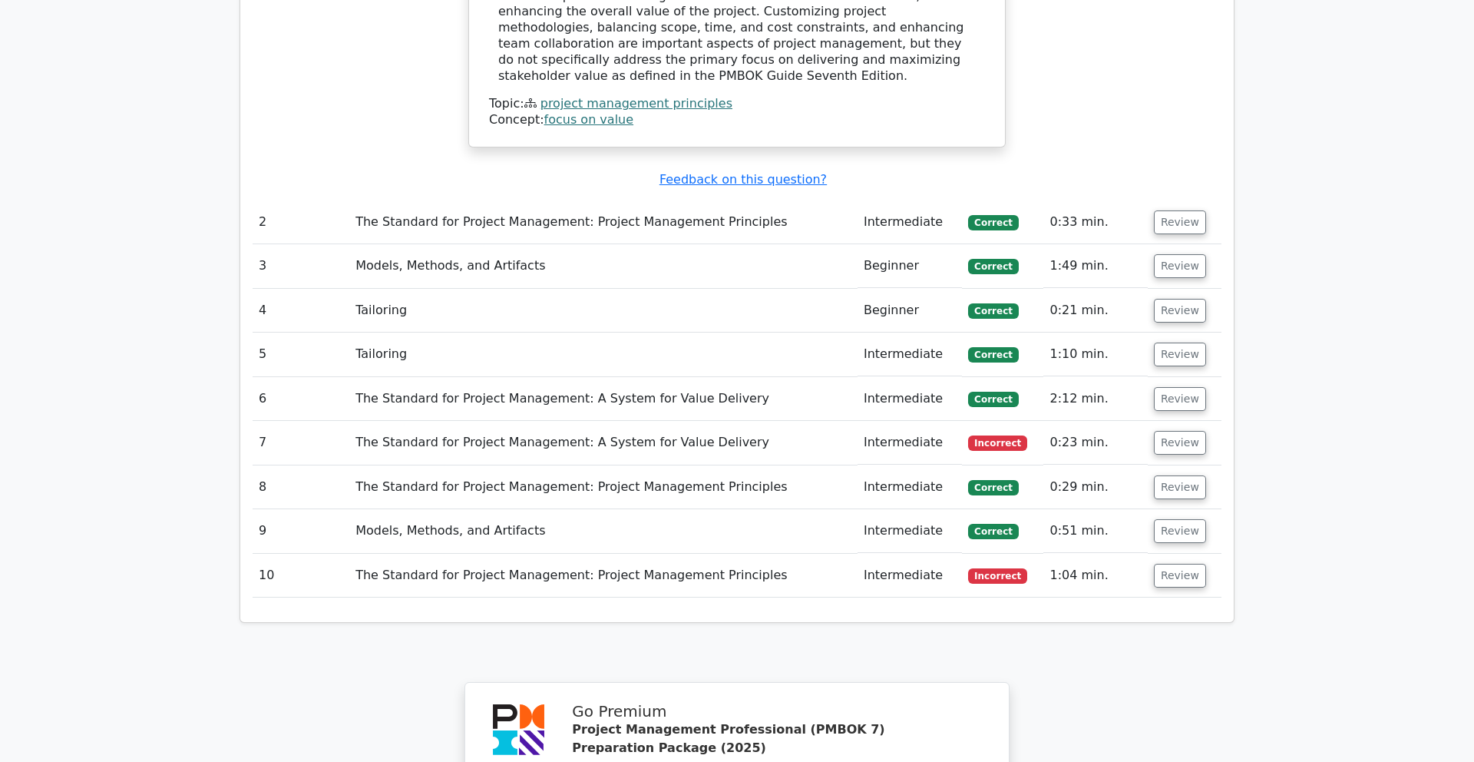
scroll to position [1740, 0]
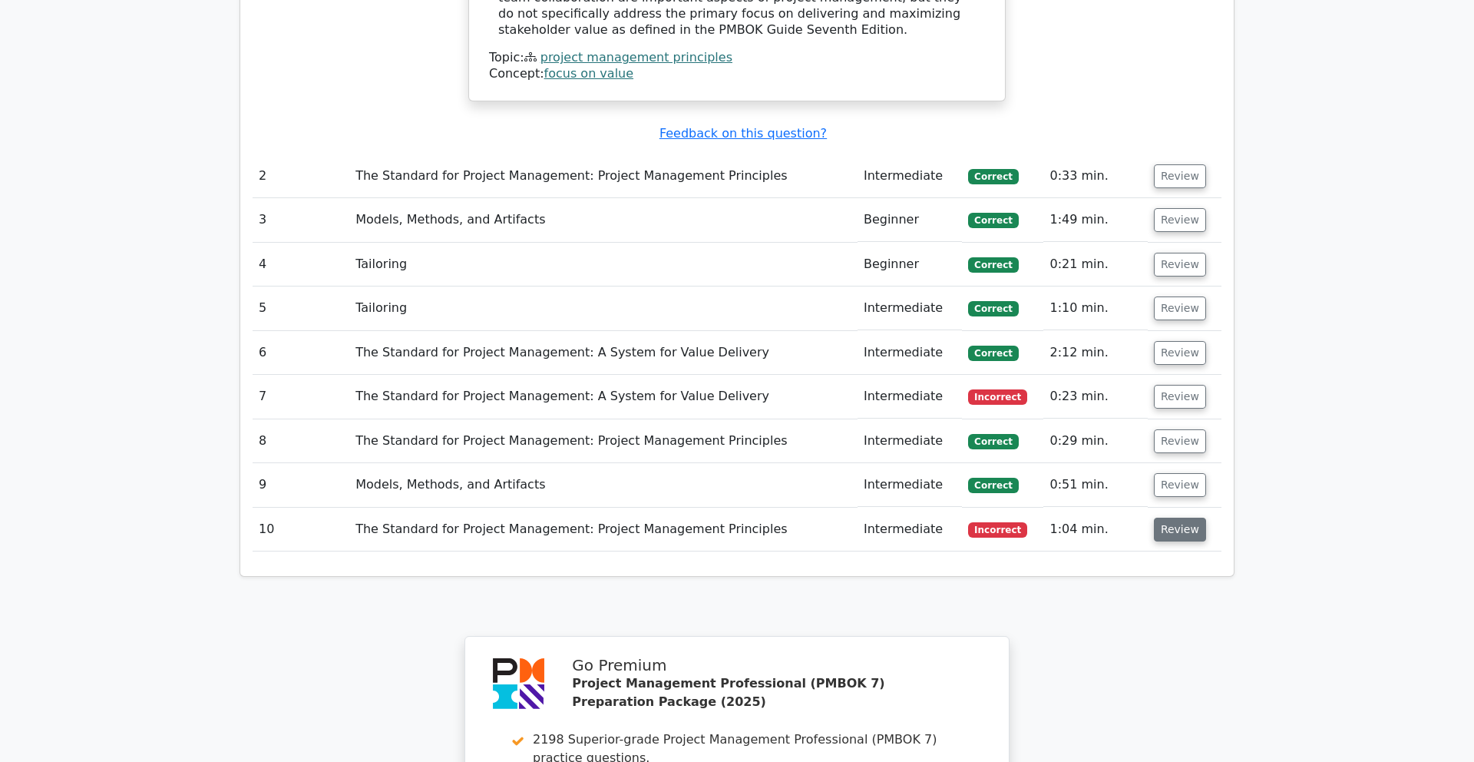
click at [1171, 518] on button "Review" at bounding box center [1180, 530] width 52 height 24
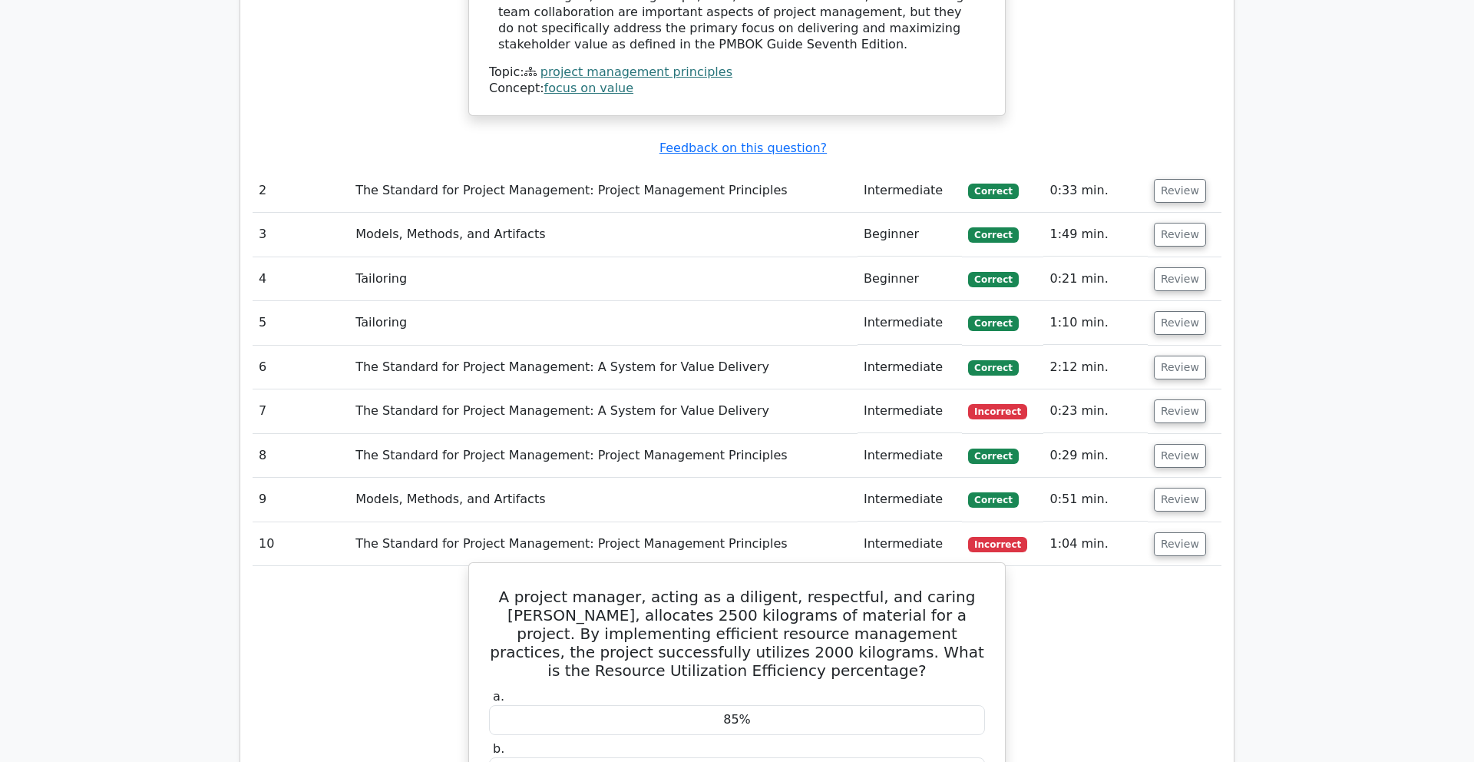
scroll to position [1723, 0]
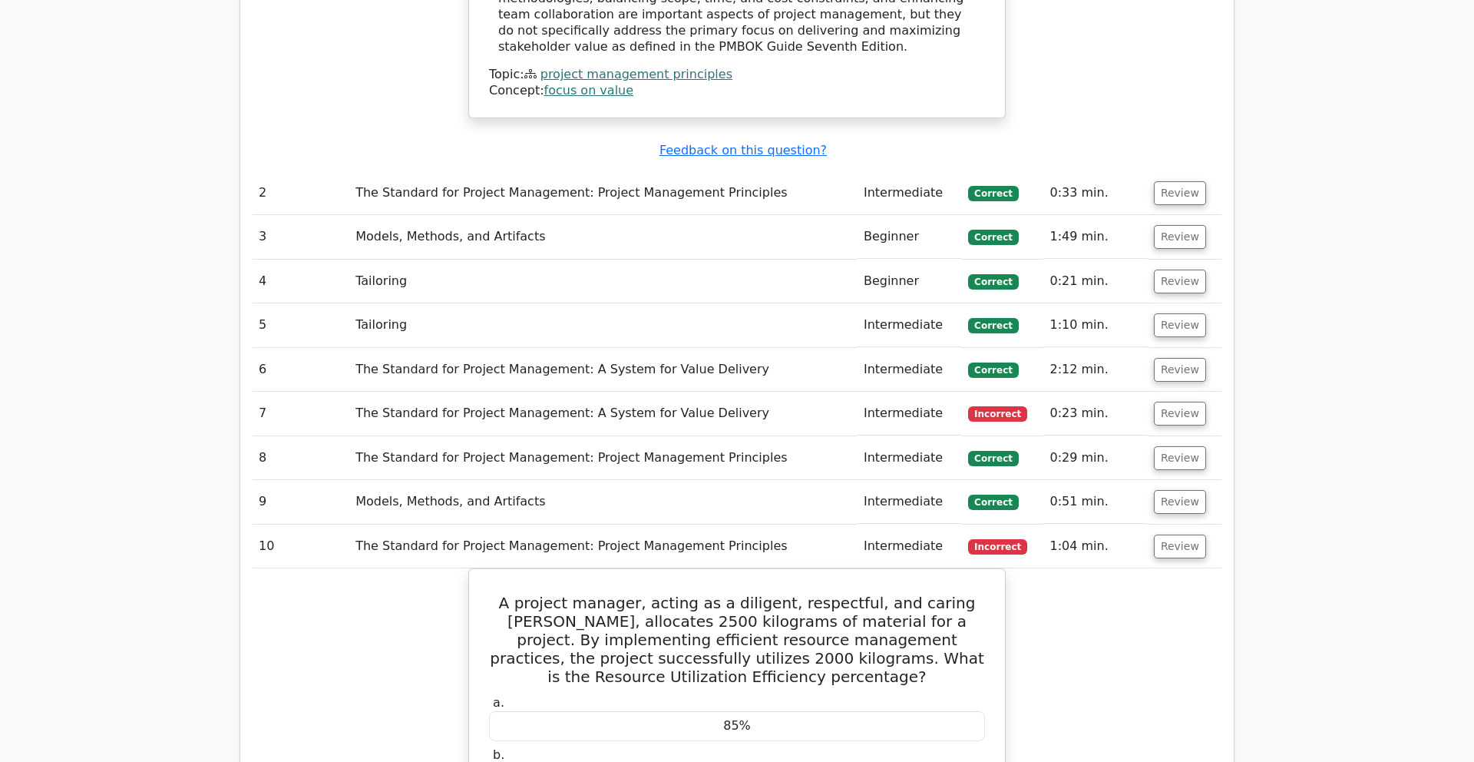
click at [921, 392] on td "Intermediate" at bounding box center [910, 414] width 104 height 44
click at [1201, 392] on td "Review" at bounding box center [1185, 414] width 74 height 44
click at [1173, 402] on button "Review" at bounding box center [1180, 414] width 52 height 24
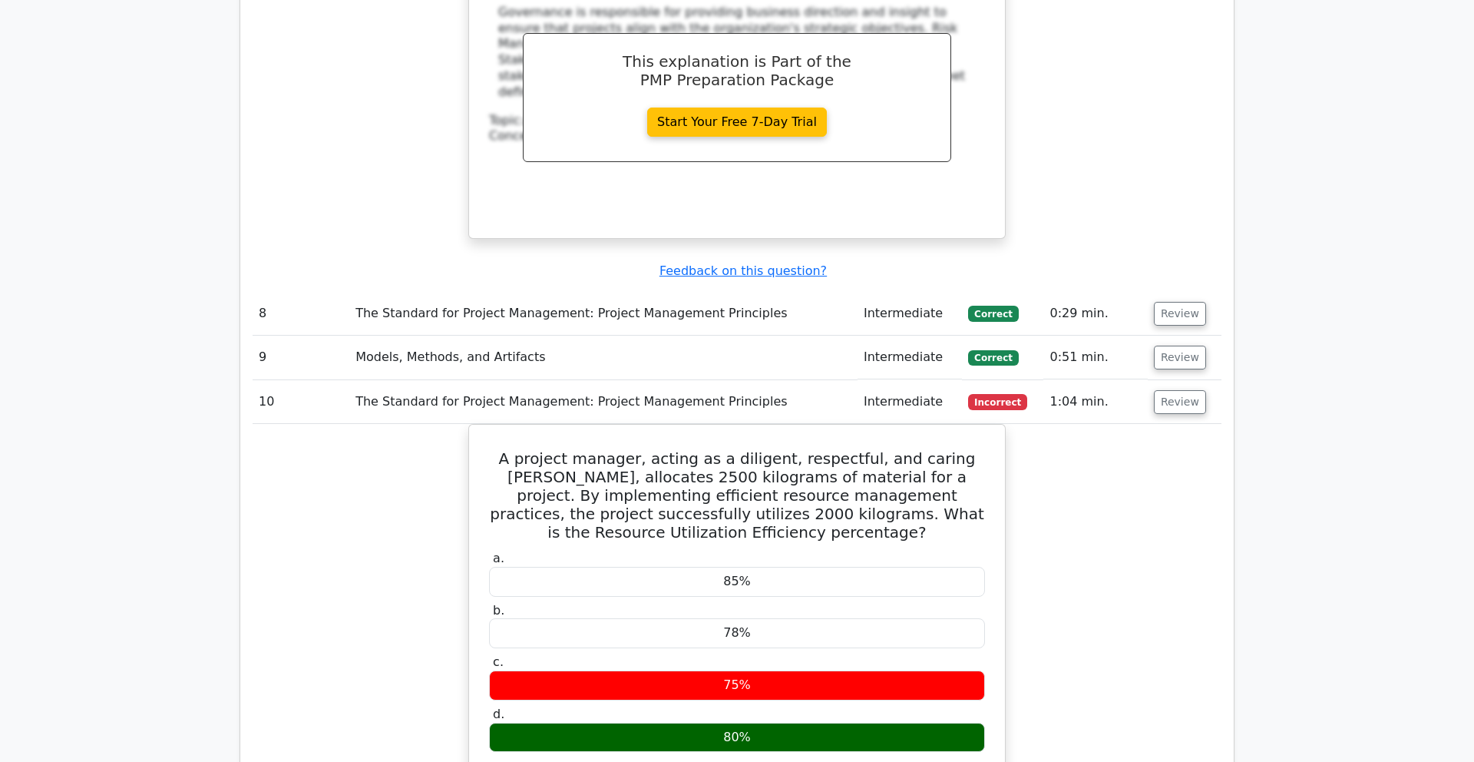
scroll to position [2524, 0]
